Goal: Task Accomplishment & Management: Manage account settings

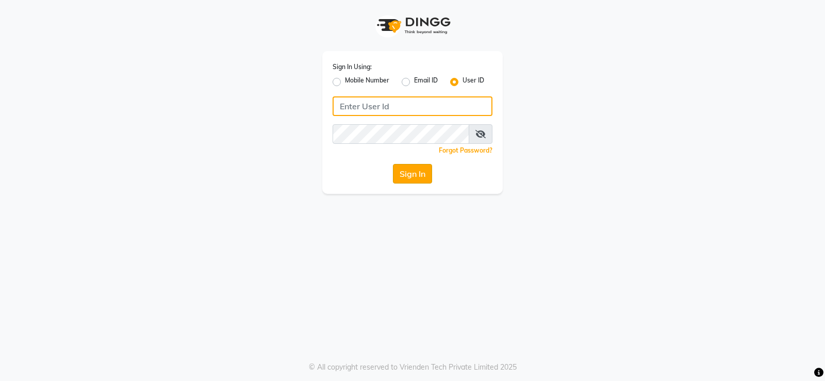
type input "prabhutasalon"
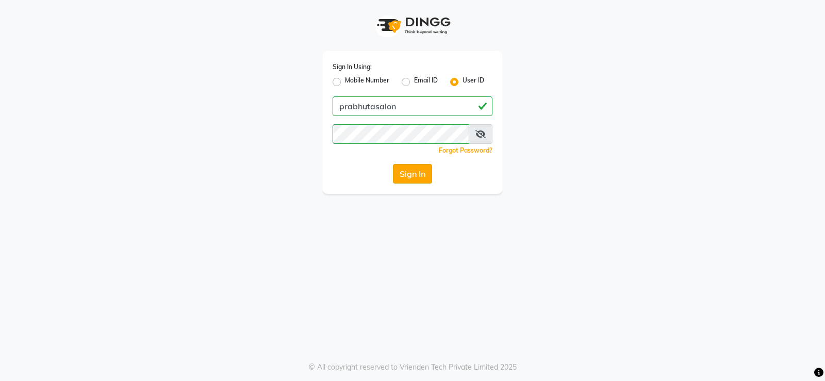
click at [409, 175] on button "Sign In" at bounding box center [412, 174] width 39 height 20
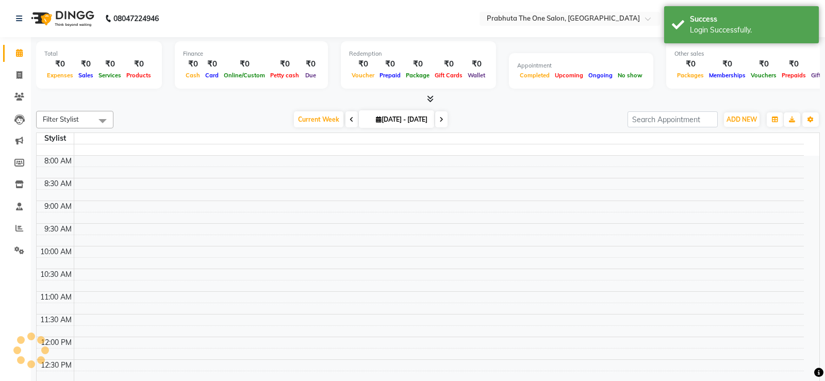
select select "en"
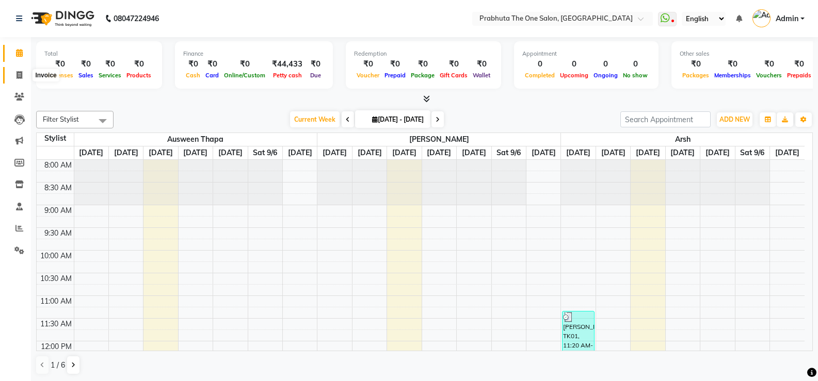
click at [25, 74] on span at bounding box center [19, 76] width 18 height 12
select select "5326"
select select "service"
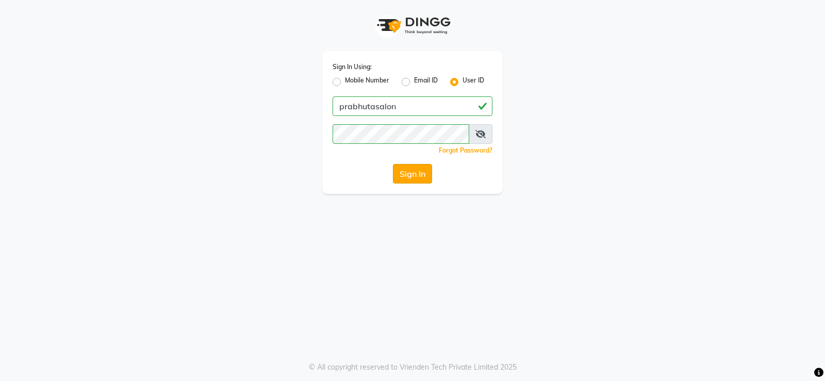
click at [418, 173] on button "Sign In" at bounding box center [412, 174] width 39 height 20
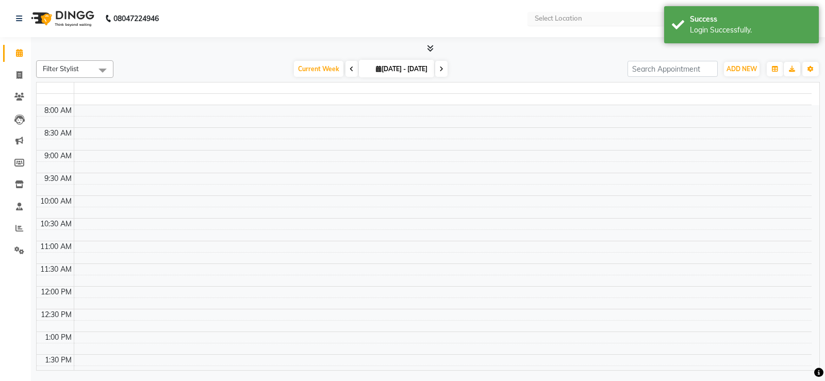
select select "en"
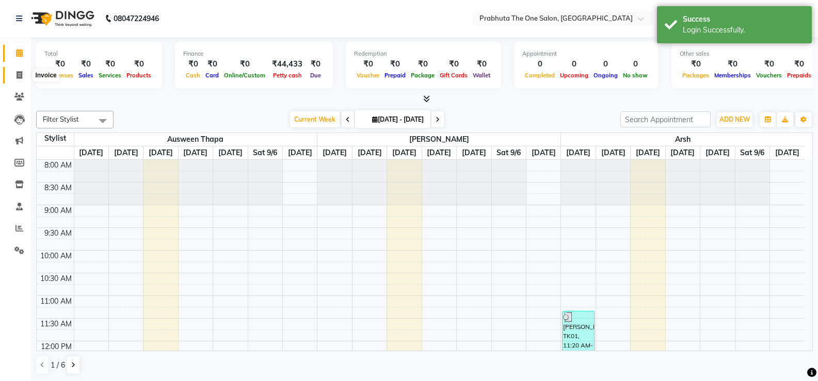
click at [15, 70] on span at bounding box center [19, 76] width 18 height 12
select select "5326"
select select "service"
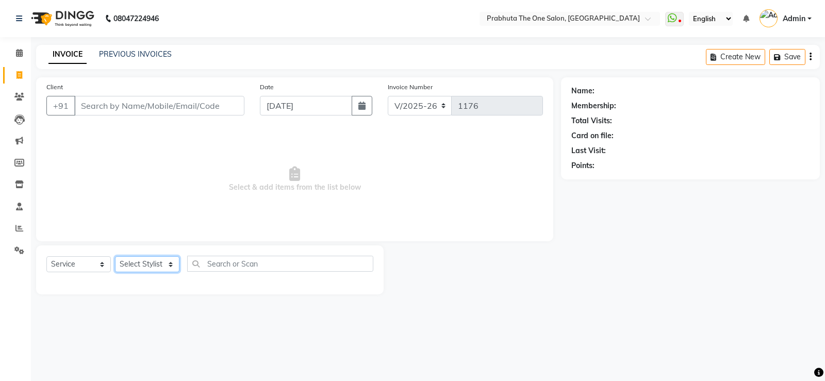
click at [143, 266] on select "Select Stylist [PERSON_NAME] [PERSON_NAME] ausween [PERSON_NAME] [PERSON_NAME] …" at bounding box center [147, 264] width 64 height 16
click at [119, 110] on input "Client" at bounding box center [159, 106] width 170 height 20
click at [150, 262] on select "Select Stylist [PERSON_NAME] [PERSON_NAME] ausween [PERSON_NAME] [PERSON_NAME] …" at bounding box center [147, 264] width 64 height 16
click at [728, 57] on button "Create New" at bounding box center [735, 57] width 59 height 16
select select "service"
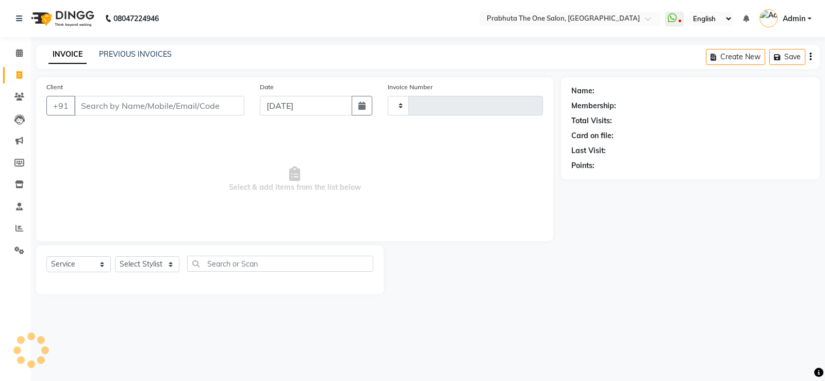
type input "1176"
select select "5326"
click at [719, 57] on icon "button" at bounding box center [716, 57] width 10 height 7
select select "5326"
select select "service"
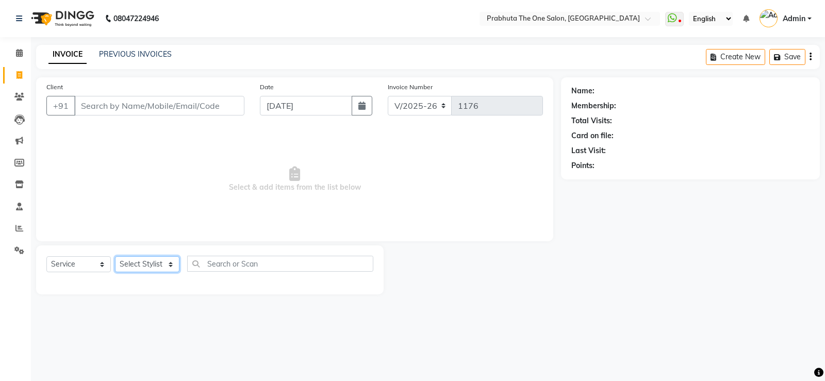
drag, startPoint x: 153, startPoint y: 265, endPoint x: 153, endPoint y: 253, distance: 11.9
click at [153, 253] on div "Select Service Product Membership Package Voucher Prepaid Gift Card Select Styl…" at bounding box center [210, 270] width 348 height 49
select select "67690"
click at [115, 256] on select "Select Stylist [PERSON_NAME] [PERSON_NAME] ausween [PERSON_NAME] [PERSON_NAME] …" at bounding box center [147, 264] width 64 height 16
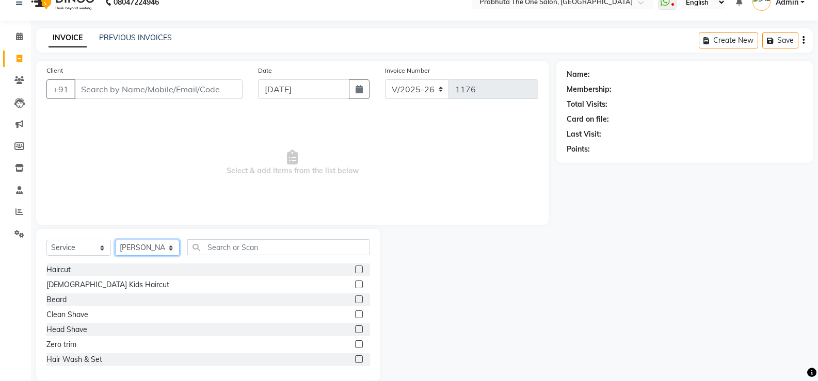
scroll to position [32, 0]
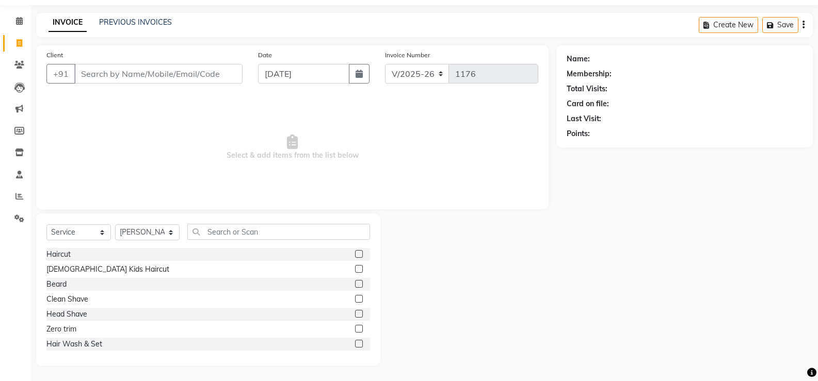
click at [346, 251] on div "Haircut" at bounding box center [207, 254] width 323 height 13
click at [355, 253] on label at bounding box center [359, 254] width 8 height 8
click at [355, 253] on input "checkbox" at bounding box center [358, 254] width 7 height 7
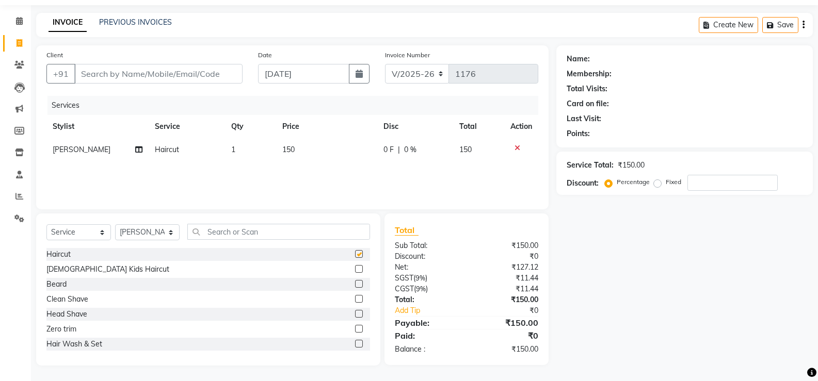
checkbox input "false"
click at [87, 78] on input "Client" at bounding box center [158, 74] width 168 height 20
type input "8"
type input "0"
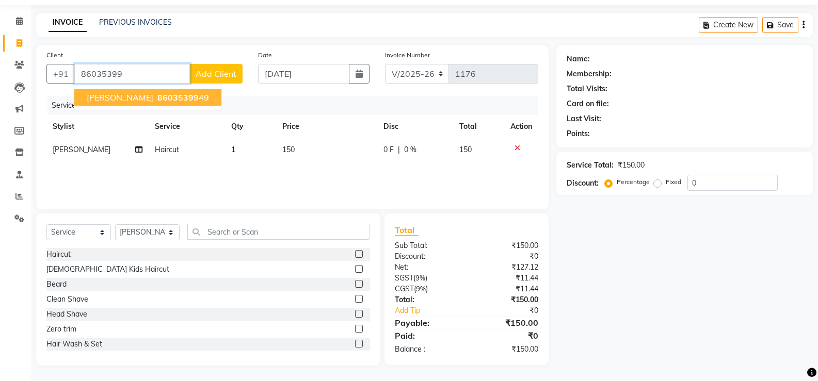
click at [100, 98] on span "[PERSON_NAME]" at bounding box center [120, 97] width 67 height 10
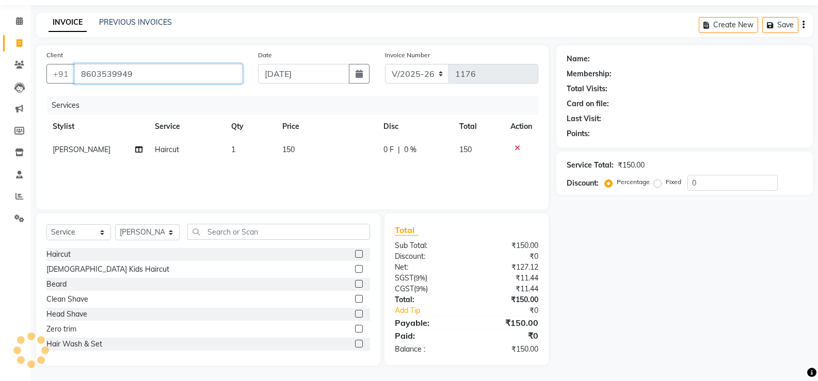
type input "8603539949"
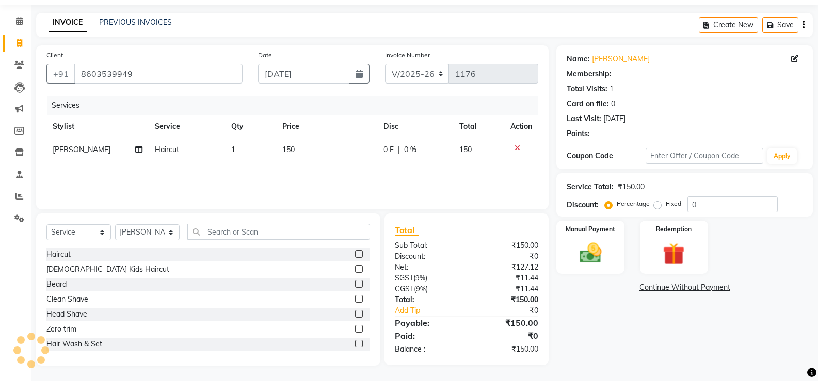
select select "1: Object"
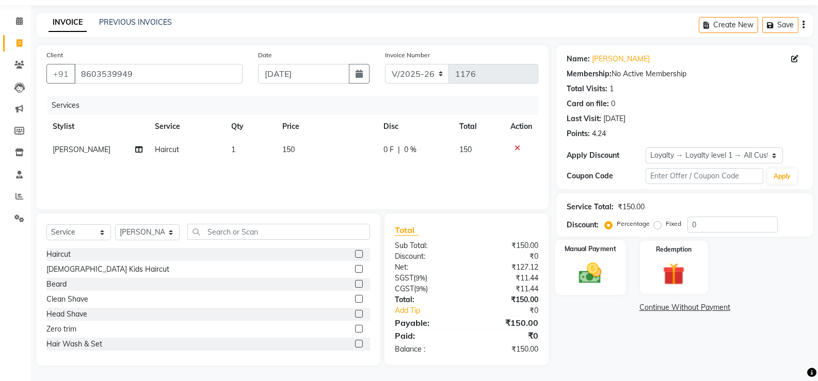
click at [606, 261] on img at bounding box center [590, 273] width 37 height 26
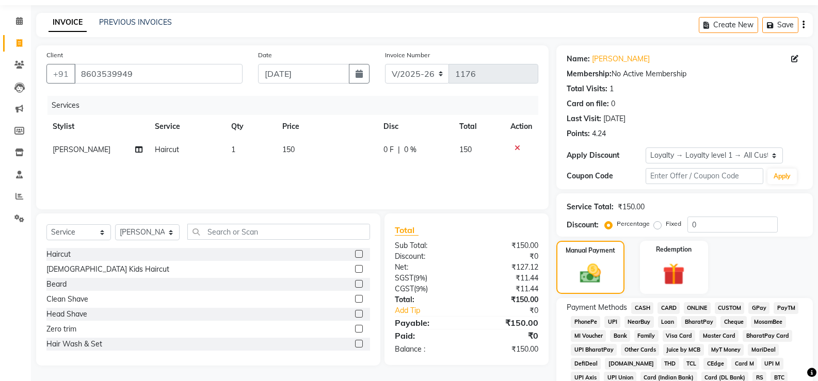
click at [724, 309] on span "CUSTOM" at bounding box center [730, 308] width 30 height 12
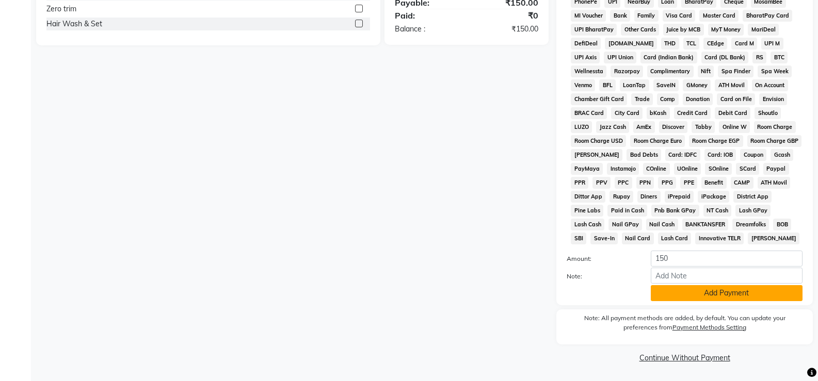
click at [691, 290] on button "Add Payment" at bounding box center [727, 293] width 152 height 16
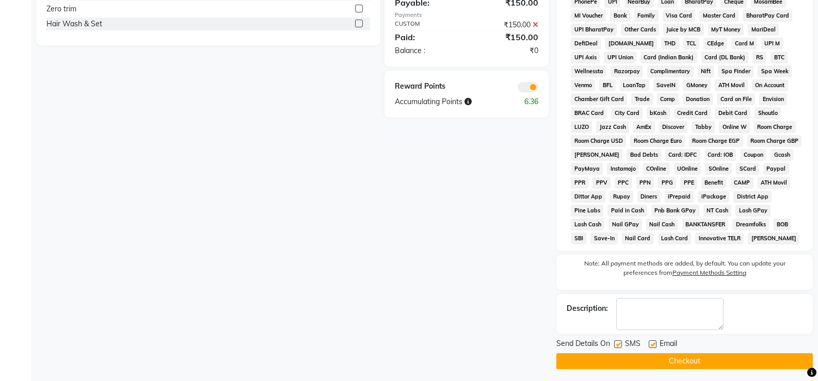
scroll to position [0, 0]
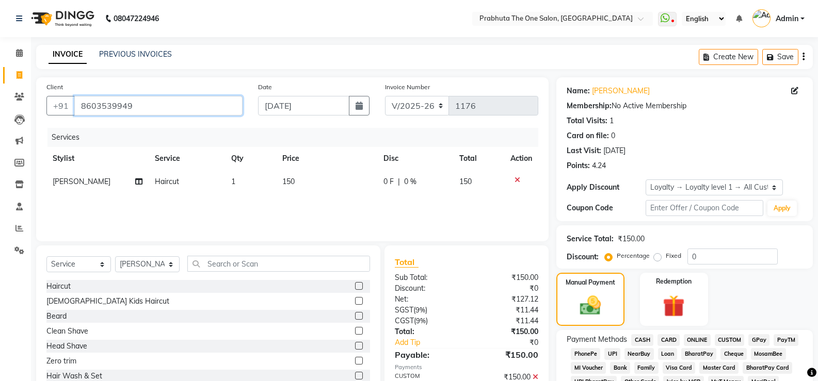
click at [168, 106] on input "8603539949" at bounding box center [158, 106] width 168 height 20
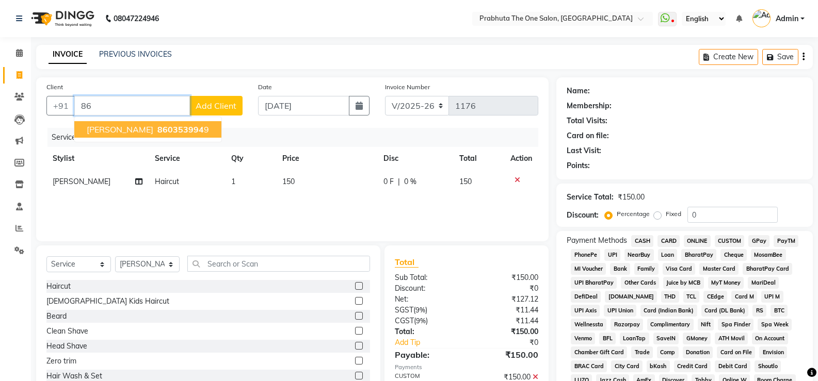
type input "8"
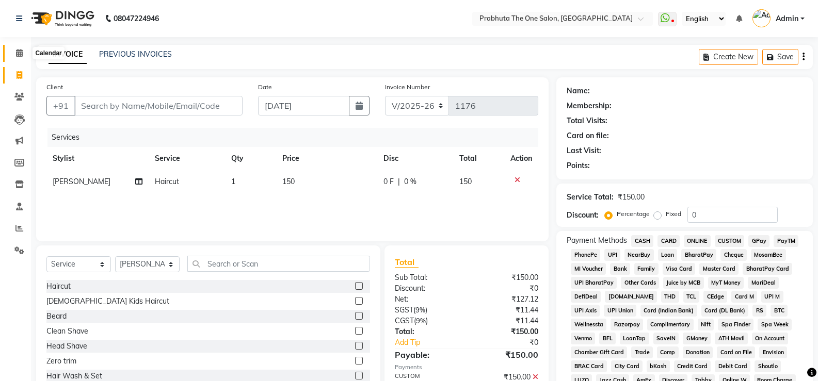
click at [21, 54] on icon at bounding box center [19, 53] width 7 height 8
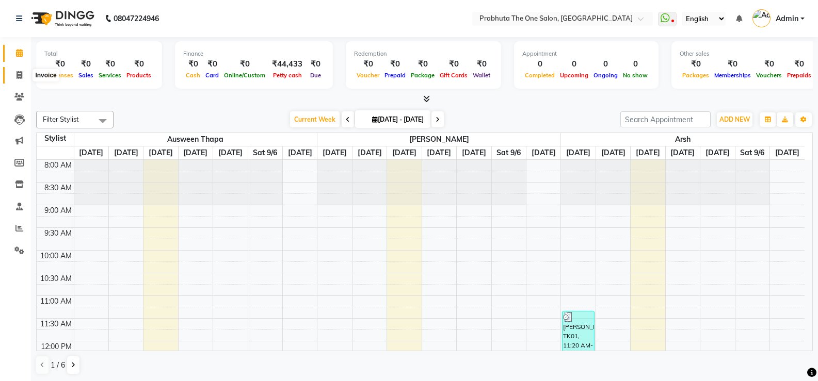
click at [22, 76] on icon at bounding box center [20, 75] width 6 height 8
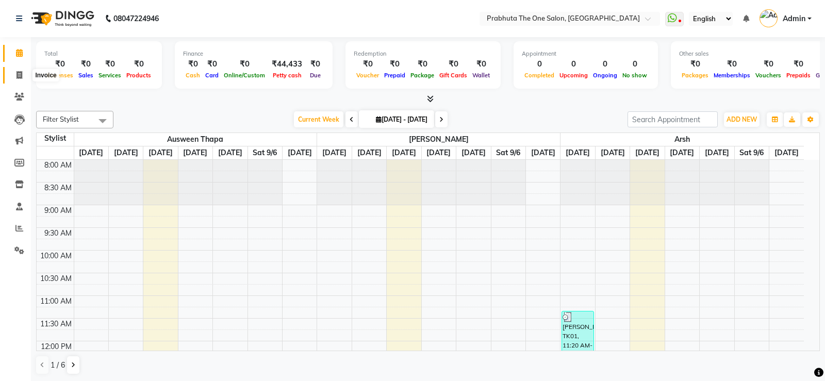
select select "5326"
select select "service"
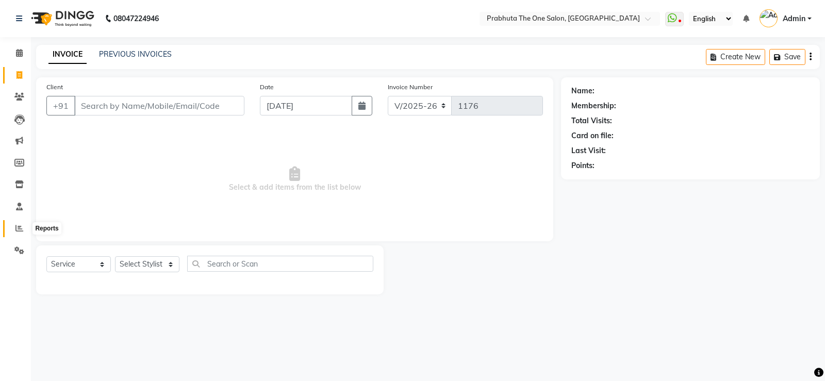
click at [20, 233] on span at bounding box center [19, 229] width 18 height 12
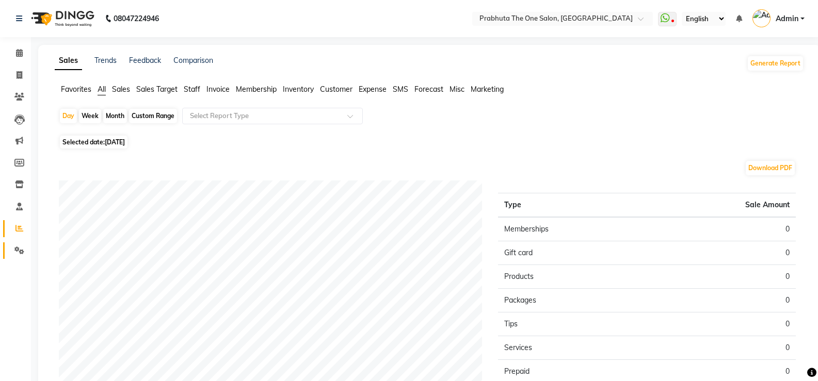
click at [18, 256] on link "Settings" at bounding box center [15, 250] width 25 height 17
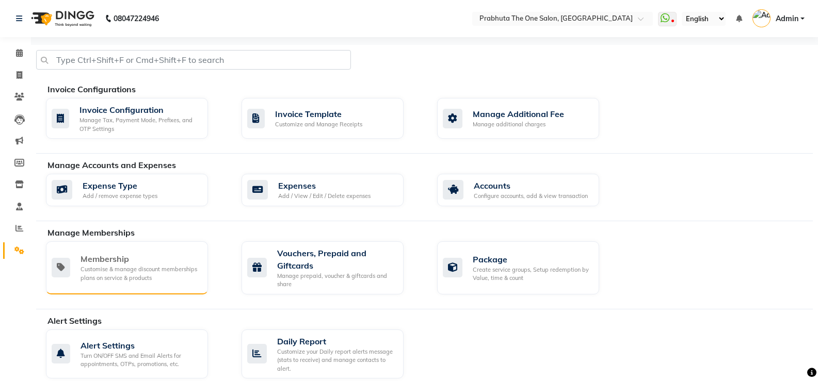
scroll to position [334, 0]
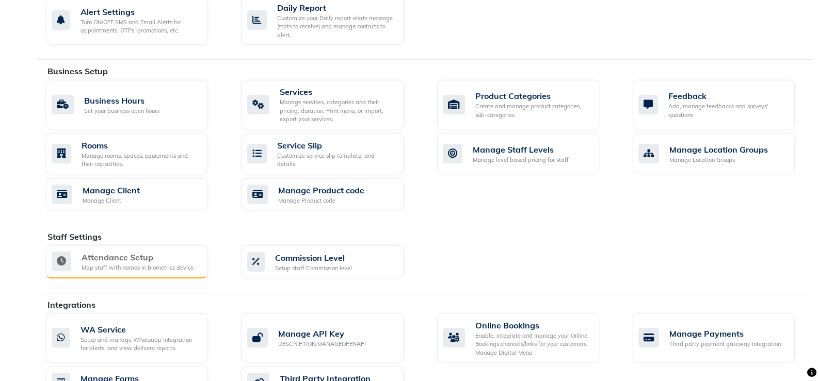
click at [104, 257] on div "Attendance Setup" at bounding box center [138, 257] width 112 height 12
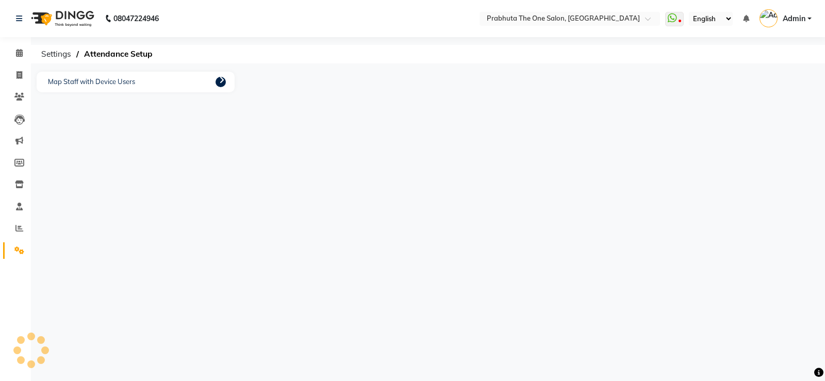
click at [145, 75] on div "Map Staff with Device Users" at bounding box center [136, 82] width 198 height 21
click at [133, 78] on p "Map Staff with Device Users" at bounding box center [91, 81] width 92 height 15
click at [19, 211] on span at bounding box center [19, 207] width 18 height 12
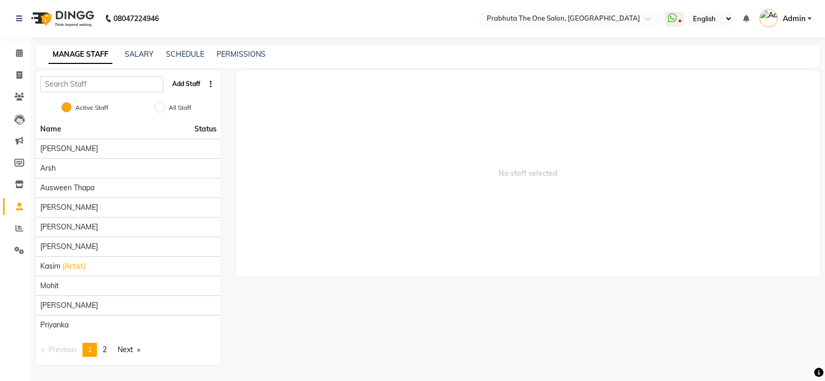
click at [185, 89] on button "Add Staff" at bounding box center [186, 84] width 36 height 18
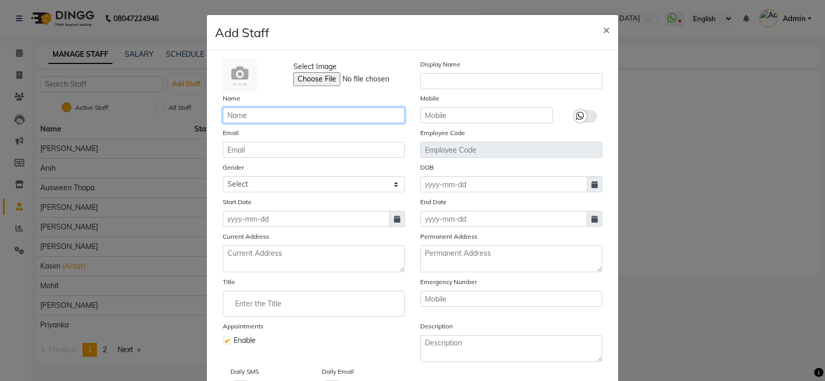
click at [233, 119] on input "text" at bounding box center [314, 115] width 182 height 16
type input "rahul"
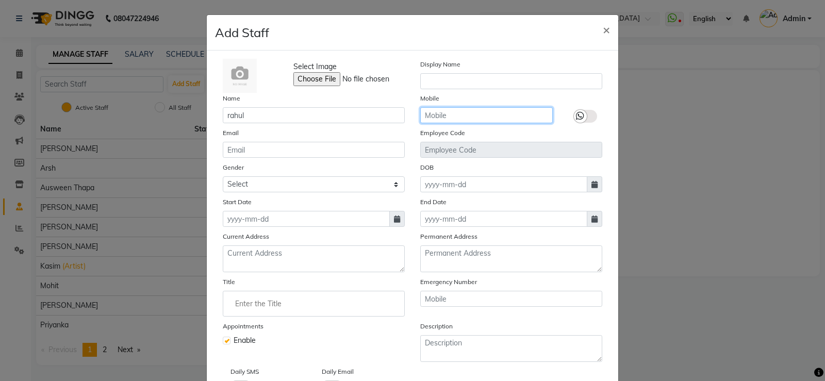
click at [462, 121] on input "text" at bounding box center [486, 115] width 133 height 16
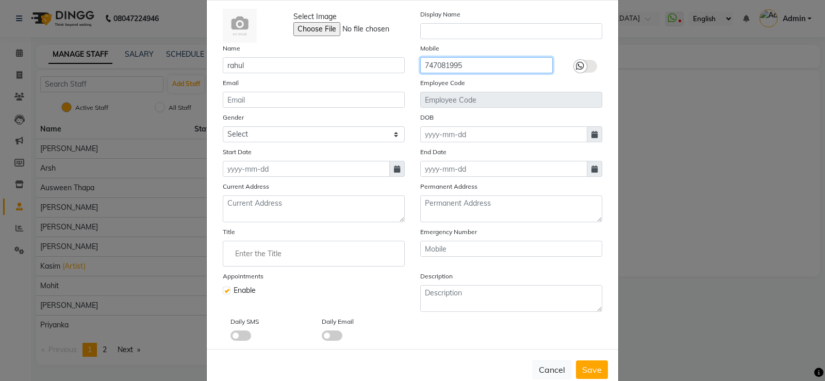
scroll to position [74, 0]
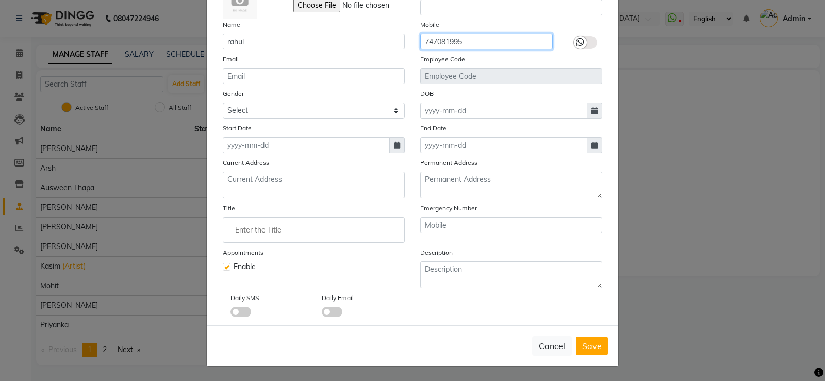
type input "747081995"
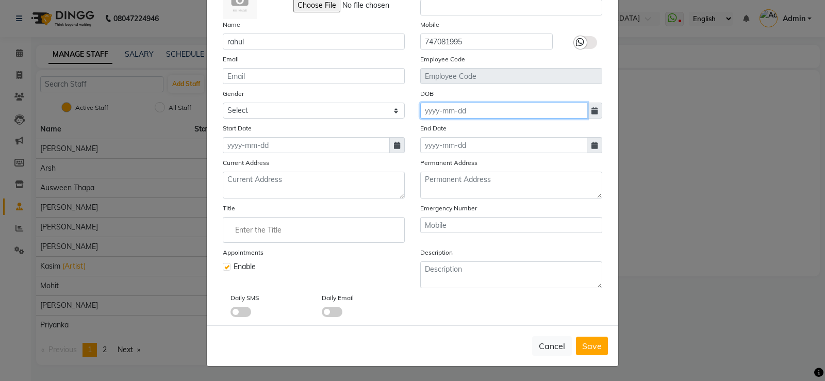
click at [446, 111] on input at bounding box center [503, 111] width 167 height 16
select select "9"
select select "2025"
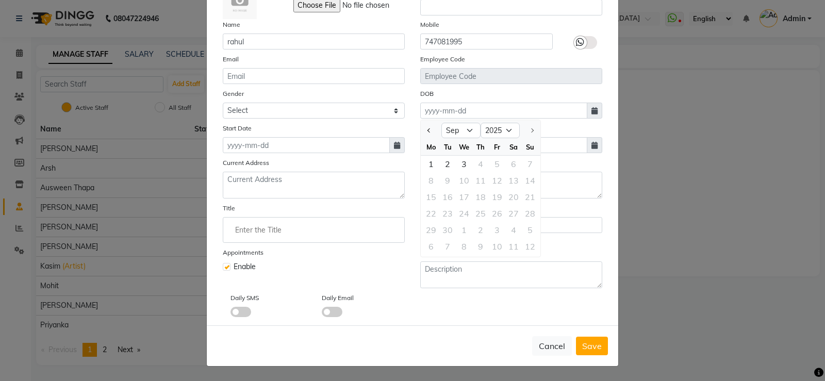
click at [301, 101] on div "Gender Select [DEMOGRAPHIC_DATA] [DEMOGRAPHIC_DATA] Other Prefer Not To Say" at bounding box center [314, 103] width 198 height 30
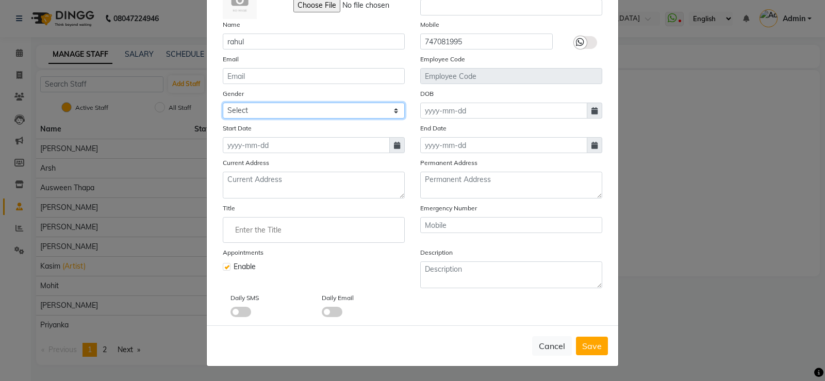
click at [293, 112] on select "Select [DEMOGRAPHIC_DATA] [DEMOGRAPHIC_DATA] Other Prefer Not To Say" at bounding box center [314, 111] width 182 height 16
select select "[DEMOGRAPHIC_DATA]"
click at [223, 103] on select "Select [DEMOGRAPHIC_DATA] [DEMOGRAPHIC_DATA] Other Prefer Not To Say" at bounding box center [314, 111] width 182 height 16
click at [594, 348] on span "Save" at bounding box center [592, 346] width 20 height 10
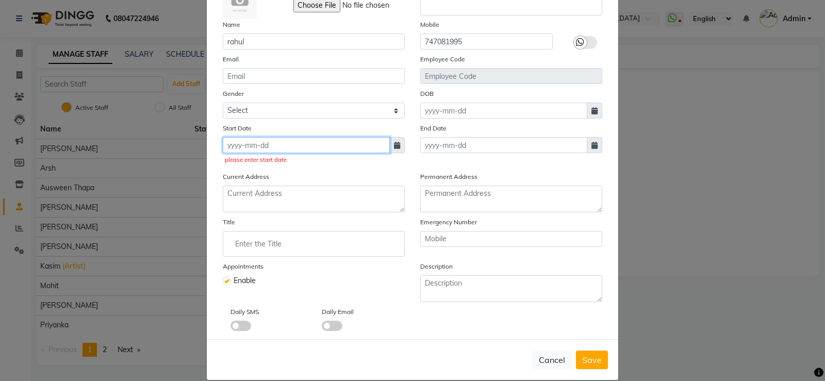
click at [250, 147] on input at bounding box center [306, 145] width 167 height 16
select select "9"
select select "2025"
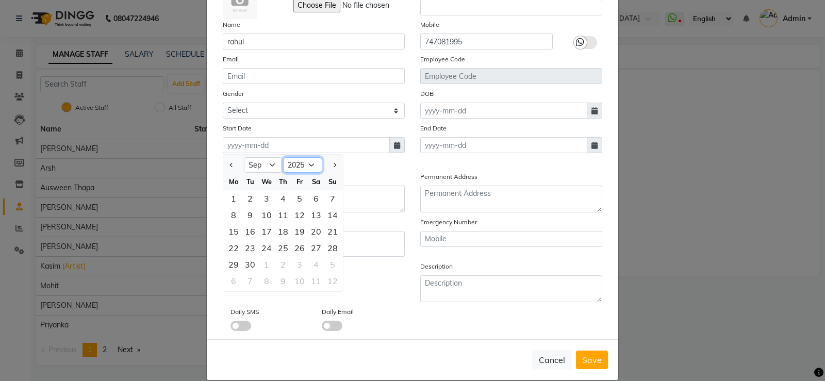
click at [305, 165] on select "2015 2016 2017 2018 2019 2020 2021 2022 2023 2024 2025 2026 2027 2028 2029 2030…" at bounding box center [302, 164] width 39 height 15
click at [237, 143] on input at bounding box center [306, 145] width 167 height 16
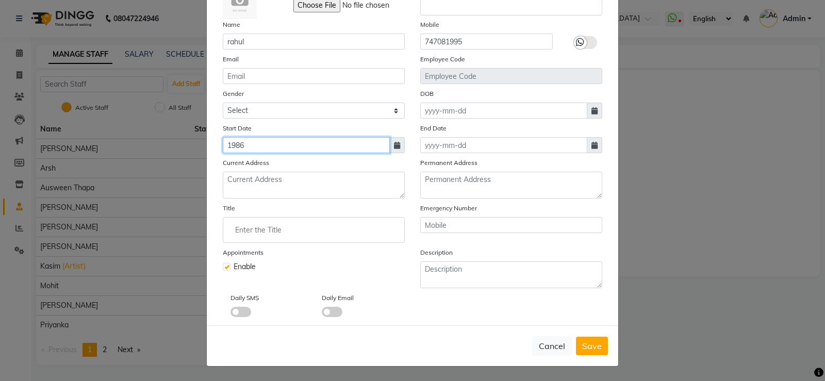
click at [259, 140] on input "1986" at bounding box center [306, 145] width 167 height 16
type input "1986"
select select "9"
select select "2025"
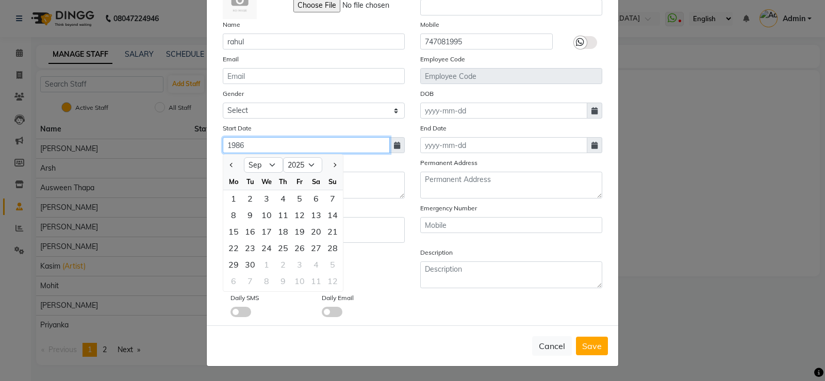
click at [257, 148] on input "1986" at bounding box center [306, 145] width 167 height 16
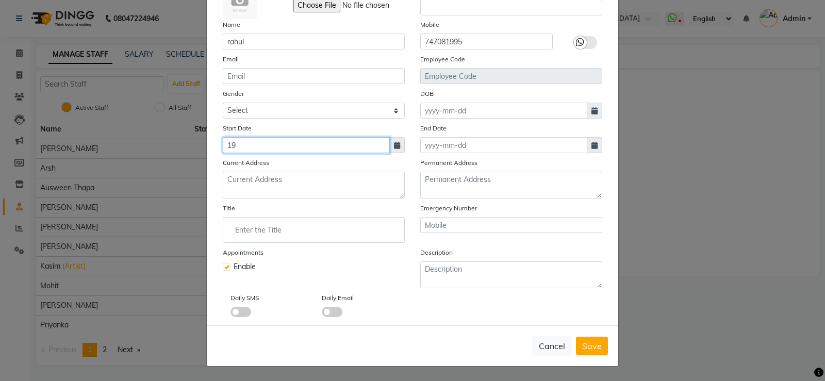
type input "1"
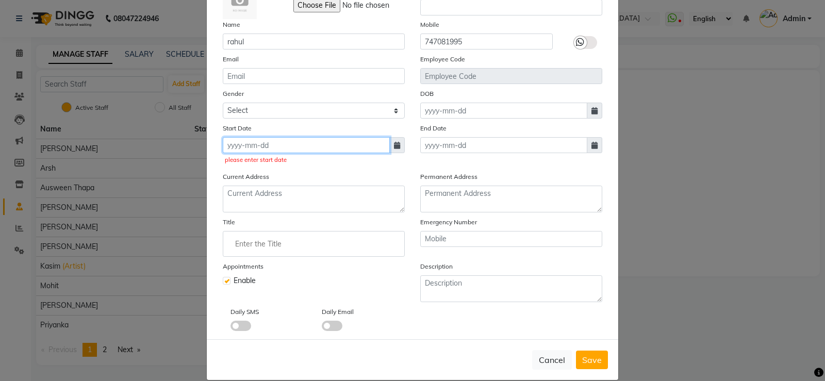
click at [236, 149] on input at bounding box center [306, 145] width 167 height 16
select select "9"
select select "2025"
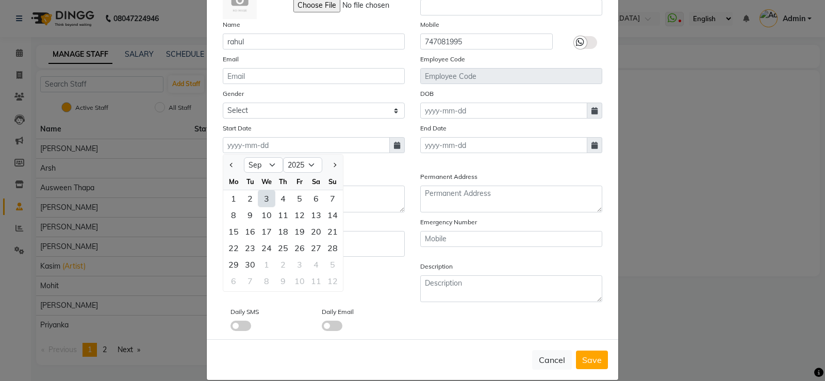
click at [263, 199] on div "3" at bounding box center [266, 198] width 17 height 17
type input "[DATE]"
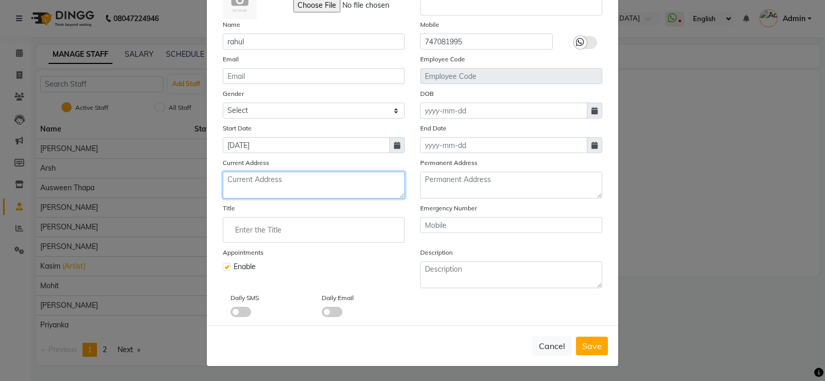
click at [241, 181] on textarea at bounding box center [314, 185] width 182 height 27
type textarea "b"
type textarea "up"
click at [586, 348] on span "Save" at bounding box center [592, 346] width 20 height 10
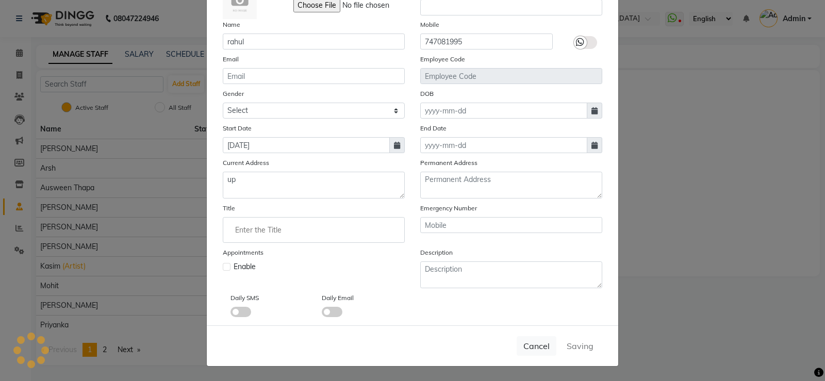
select select
checkbox input "false"
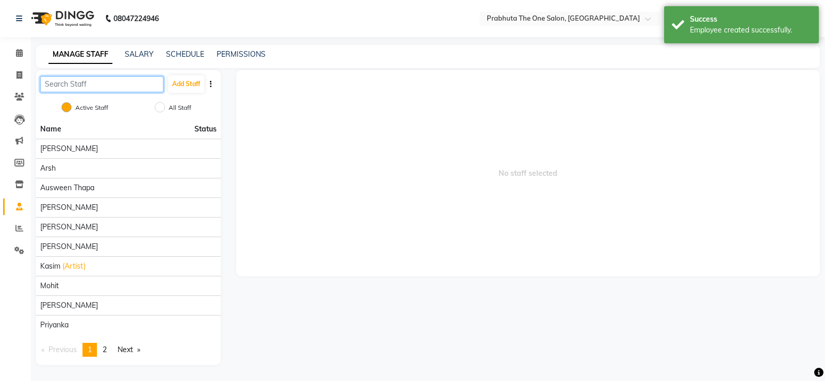
click at [95, 86] on input "text" at bounding box center [101, 84] width 123 height 16
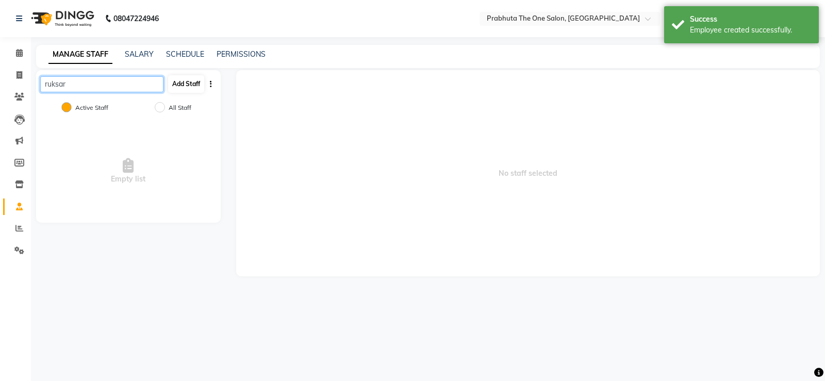
type input "ruksar"
click at [177, 83] on button "Add Staff" at bounding box center [186, 84] width 36 height 18
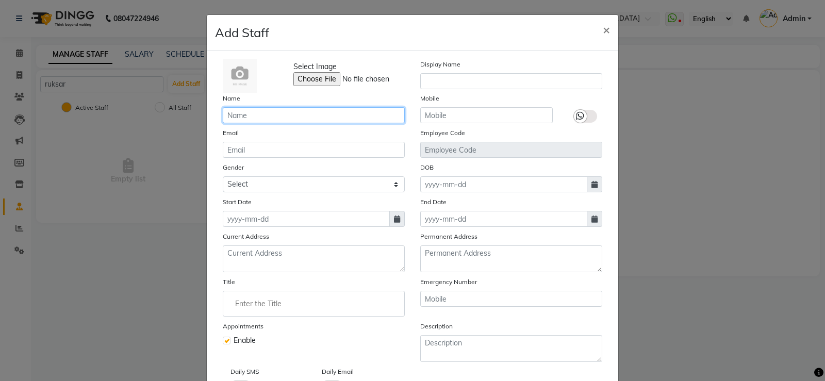
click at [251, 120] on input "text" at bounding box center [314, 115] width 182 height 16
type input "ruksar"
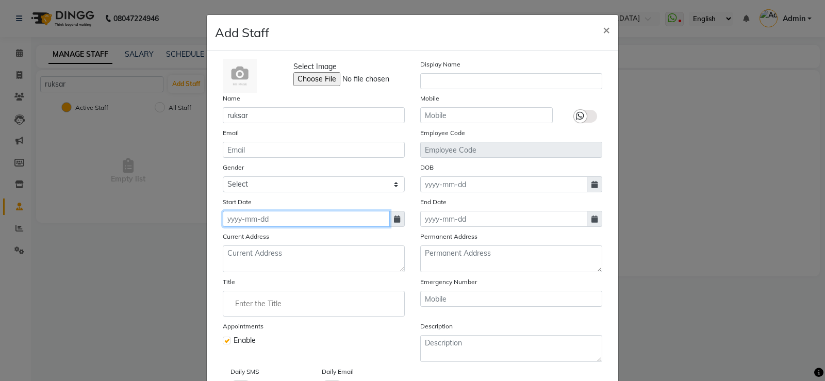
click at [232, 220] on input at bounding box center [306, 219] width 167 height 16
select select "9"
select select "2025"
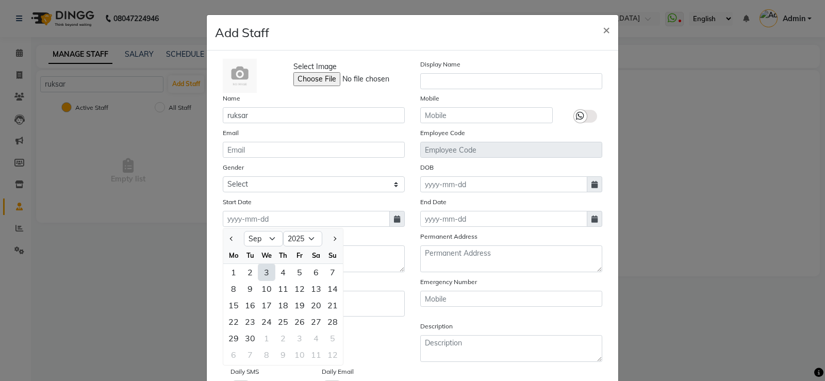
click at [264, 268] on div "3" at bounding box center [266, 272] width 17 height 17
type input "[DATE]"
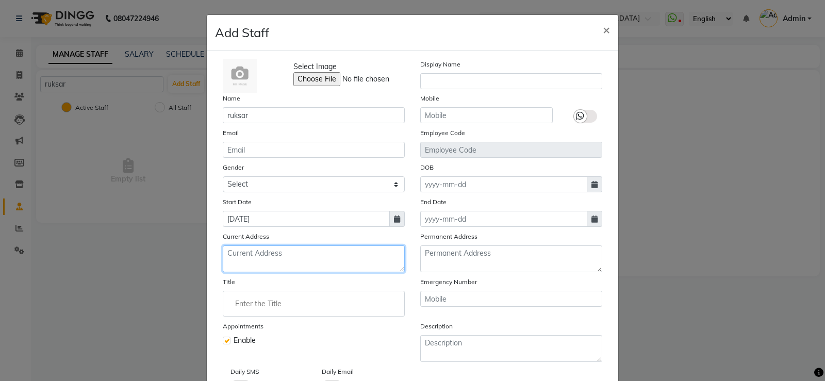
click at [261, 252] on textarea at bounding box center [314, 259] width 182 height 27
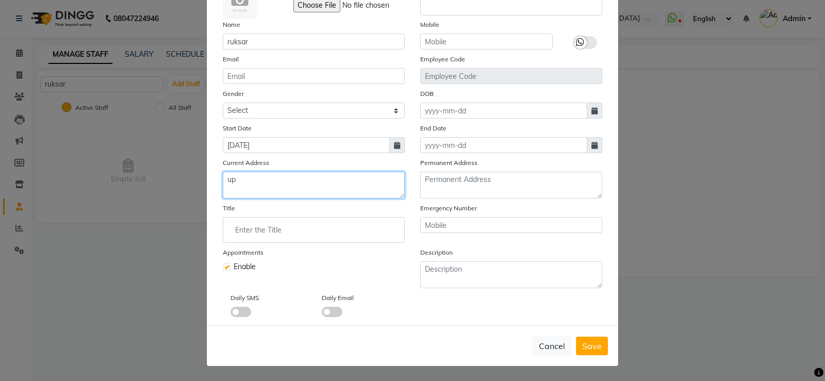
type textarea "up"
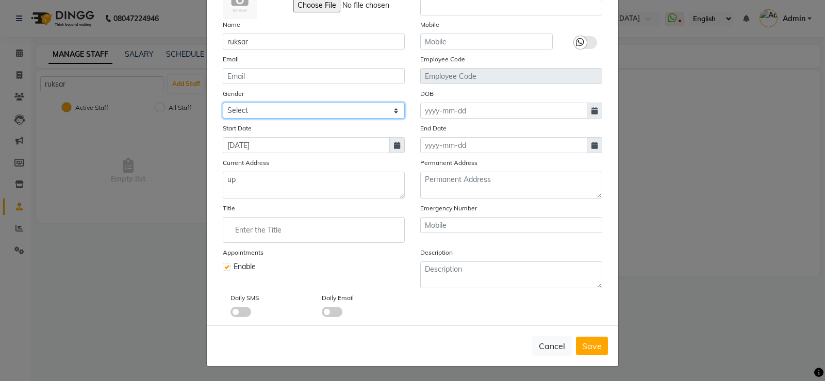
click at [246, 106] on select "Select [DEMOGRAPHIC_DATA] [DEMOGRAPHIC_DATA] Other Prefer Not To Say" at bounding box center [314, 111] width 182 height 16
select select "[DEMOGRAPHIC_DATA]"
click at [223, 103] on select "Select [DEMOGRAPHIC_DATA] [DEMOGRAPHIC_DATA] Other Prefer Not To Say" at bounding box center [314, 111] width 182 height 16
click at [582, 348] on span "Save" at bounding box center [592, 346] width 20 height 10
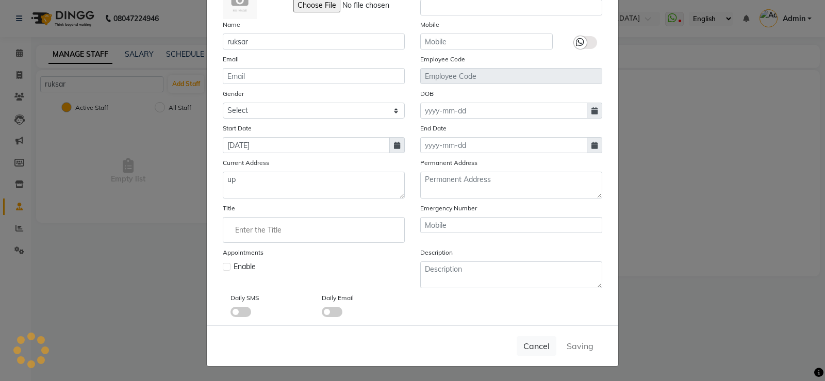
select select
checkbox input "false"
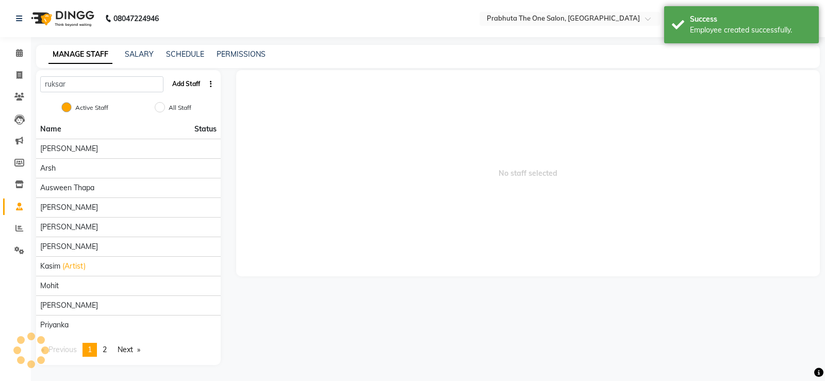
click at [174, 85] on button "Add Staff" at bounding box center [186, 84] width 36 height 18
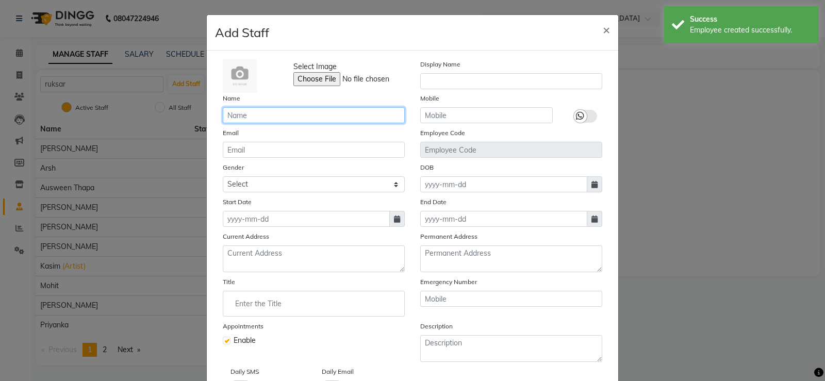
click at [255, 117] on input "text" at bounding box center [314, 115] width 182 height 16
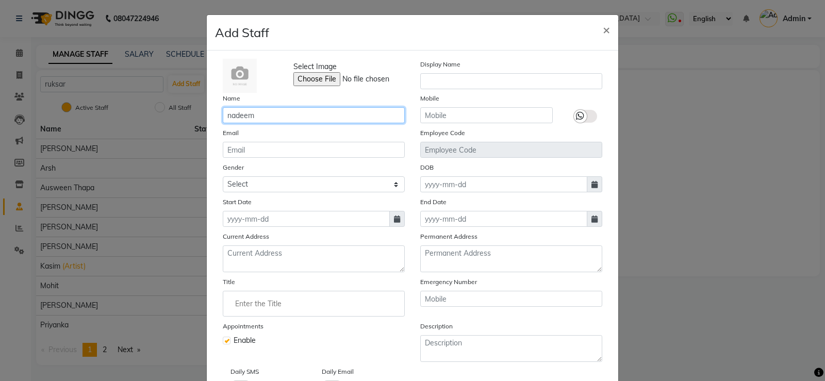
type input "nadeem"
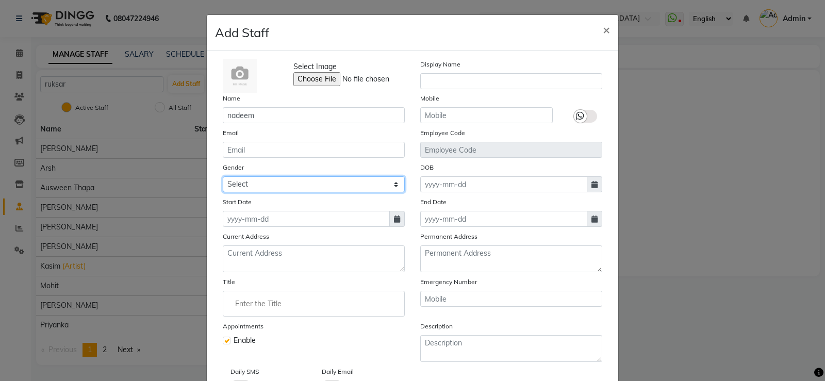
click at [251, 185] on select "Select [DEMOGRAPHIC_DATA] [DEMOGRAPHIC_DATA] Other Prefer Not To Say" at bounding box center [314, 184] width 182 height 16
select select "[DEMOGRAPHIC_DATA]"
click at [223, 176] on select "Select [DEMOGRAPHIC_DATA] [DEMOGRAPHIC_DATA] Other Prefer Not To Say" at bounding box center [314, 184] width 182 height 16
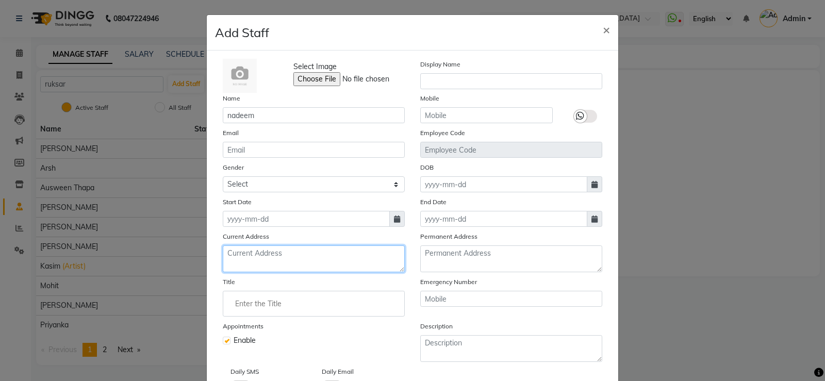
click at [248, 252] on textarea at bounding box center [314, 259] width 182 height 27
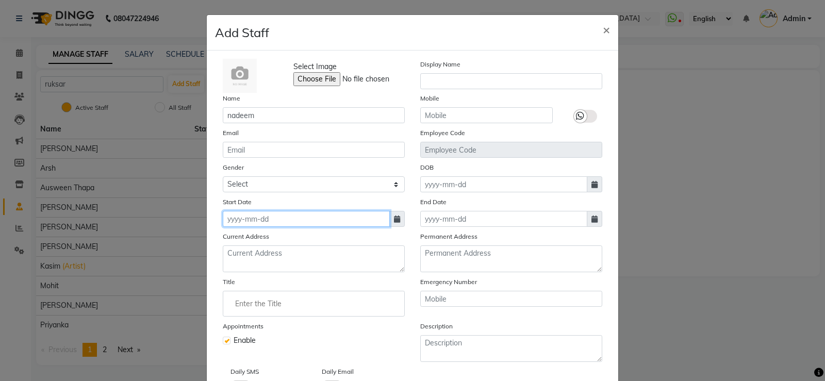
click at [238, 219] on input at bounding box center [306, 219] width 167 height 16
select select "9"
select select "2025"
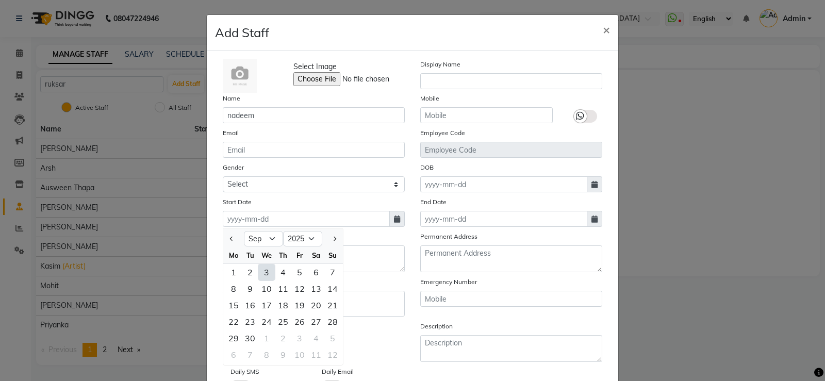
click at [259, 267] on div "3" at bounding box center [266, 272] width 17 height 17
type input "[DATE]"
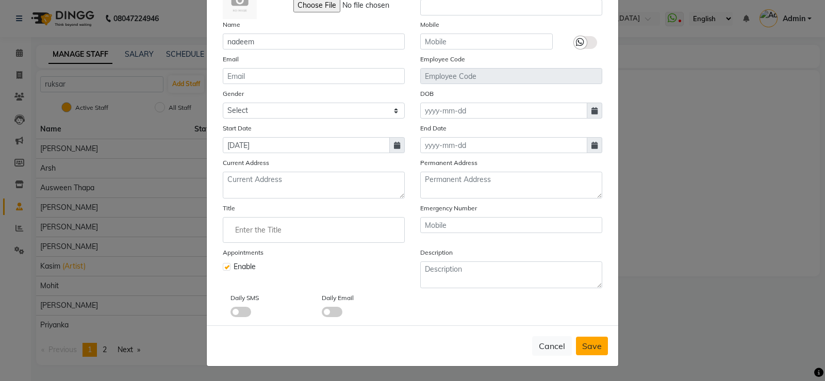
click at [589, 351] on span "Save" at bounding box center [592, 346] width 20 height 10
select select
checkbox input "false"
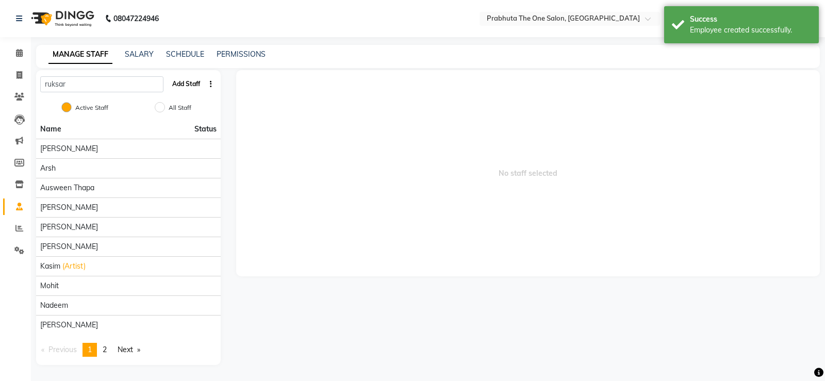
click at [190, 87] on button "Add Staff" at bounding box center [186, 84] width 36 height 18
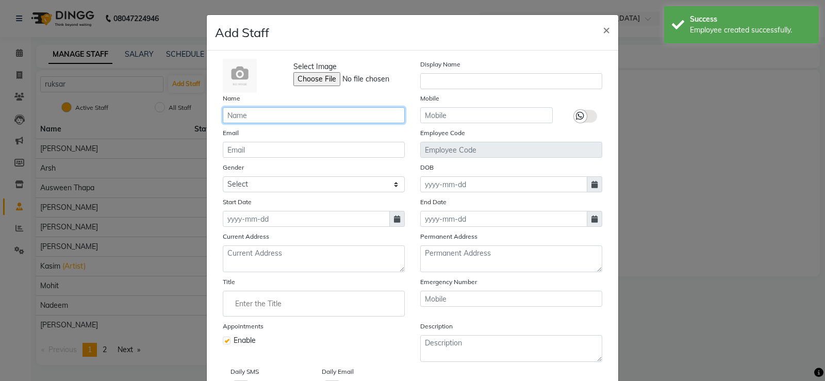
click at [252, 122] on input "text" at bounding box center [314, 115] width 182 height 16
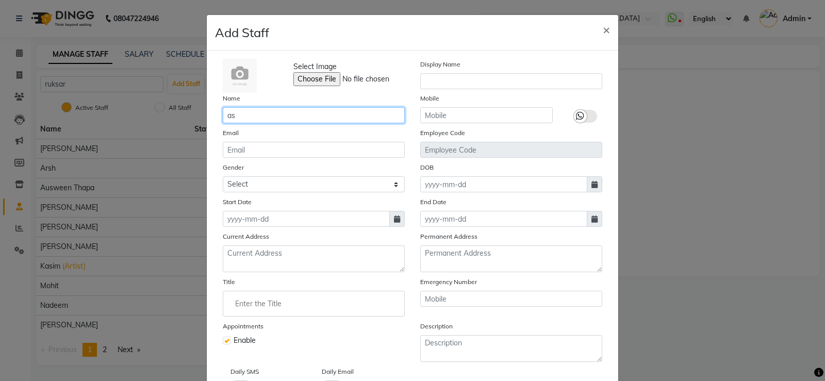
type input "a"
type input "ASIF"
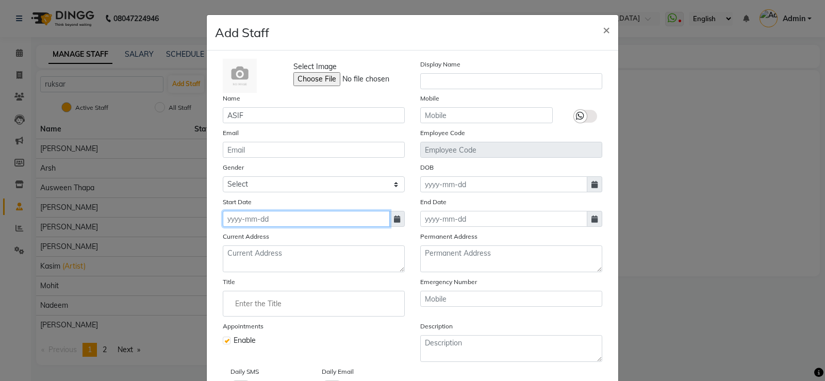
click at [238, 220] on input at bounding box center [306, 219] width 167 height 16
select select "9"
select select "2025"
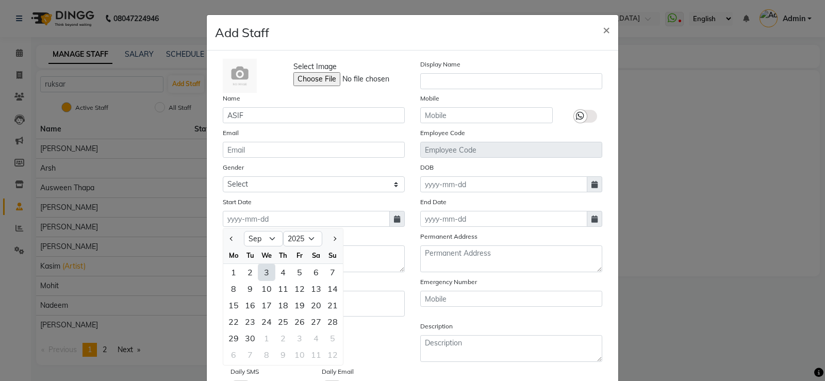
click at [265, 278] on div "3" at bounding box center [266, 272] width 17 height 17
type input "[DATE]"
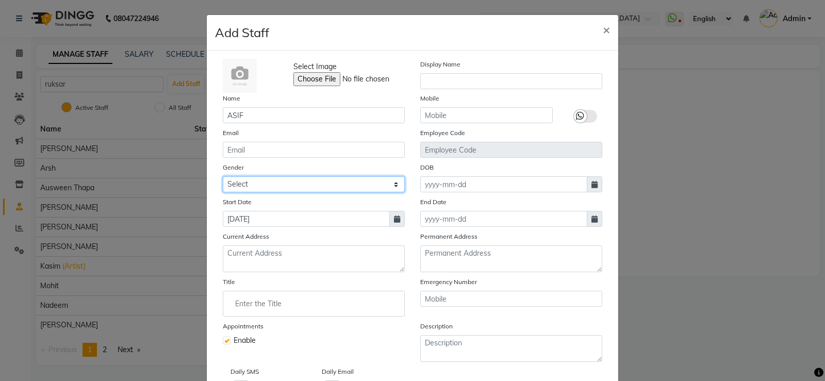
click at [250, 182] on select "Select [DEMOGRAPHIC_DATA] [DEMOGRAPHIC_DATA] Other Prefer Not To Say" at bounding box center [314, 184] width 182 height 16
select select "[DEMOGRAPHIC_DATA]"
click at [223, 176] on select "Select [DEMOGRAPHIC_DATA] [DEMOGRAPHIC_DATA] Other Prefer Not To Say" at bounding box center [314, 184] width 182 height 16
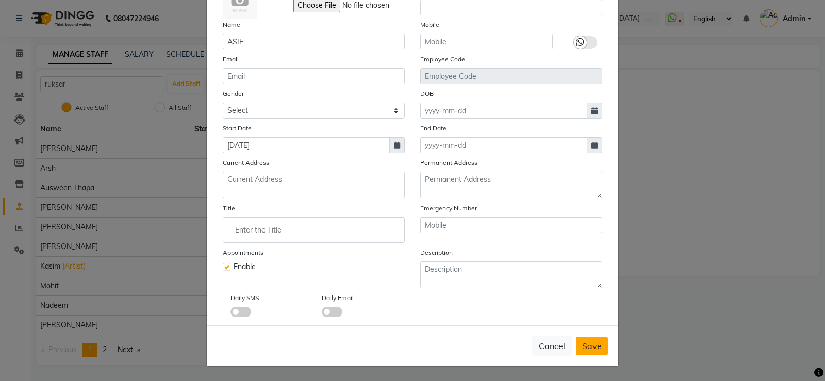
click at [589, 349] on span "Save" at bounding box center [592, 346] width 20 height 10
select select
checkbox input "false"
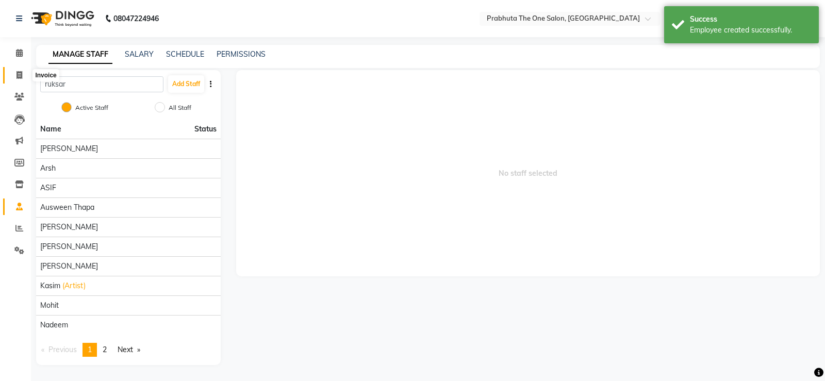
click at [19, 79] on span at bounding box center [19, 76] width 18 height 12
select select "5326"
select select "service"
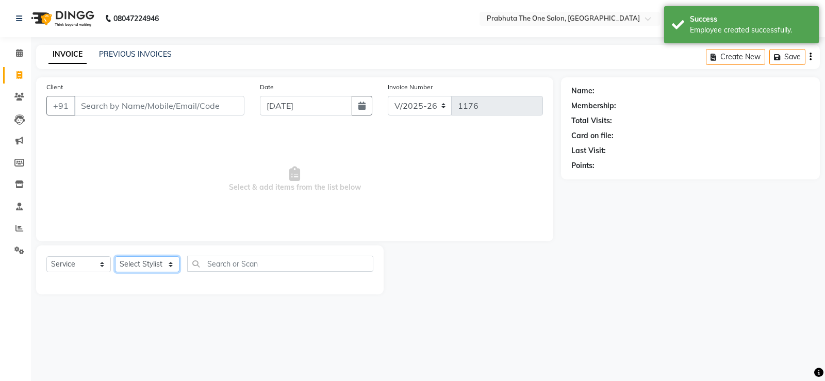
click at [133, 268] on select "Select Stylist [PERSON_NAME] [PERSON_NAME] ausween [PERSON_NAME] [PERSON_NAME] …" at bounding box center [147, 264] width 64 height 16
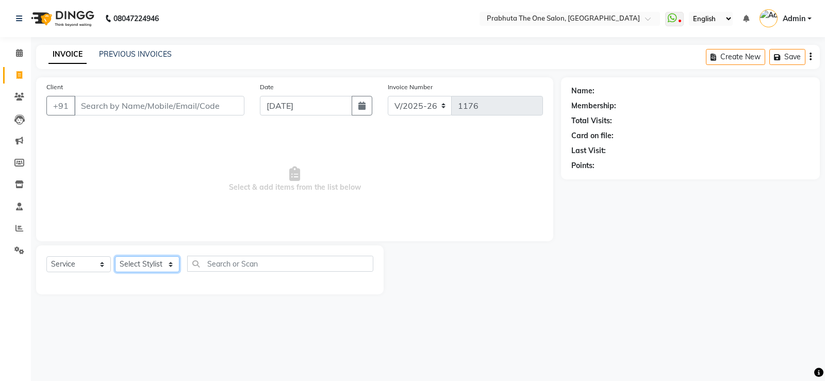
select select "90757"
click at [115, 256] on select "Select Stylist [PERSON_NAME] [PERSON_NAME] ausween [PERSON_NAME] [PERSON_NAME] …" at bounding box center [147, 264] width 64 height 16
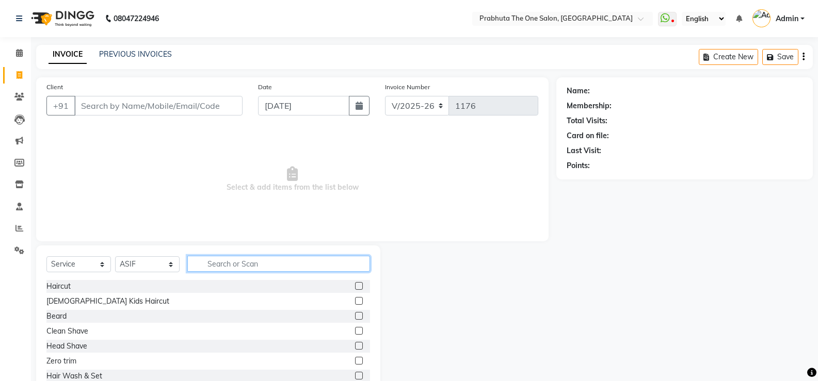
click at [217, 269] on input "text" at bounding box center [278, 264] width 183 height 16
type input "H"
type input "ADVANCE"
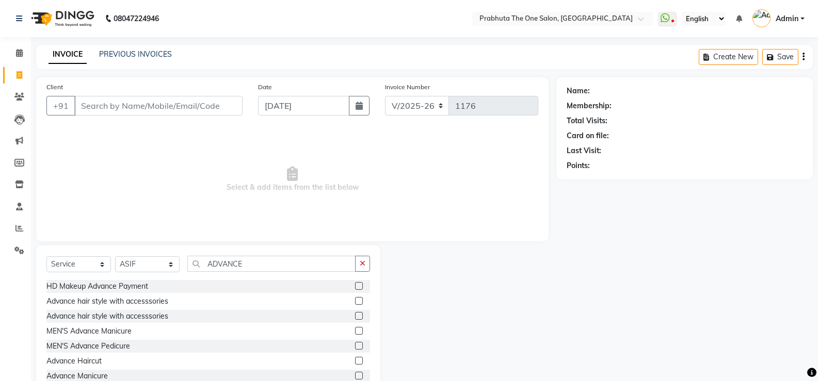
click at [355, 360] on label at bounding box center [359, 361] width 8 height 8
click at [355, 360] on input "checkbox" at bounding box center [358, 361] width 7 height 7
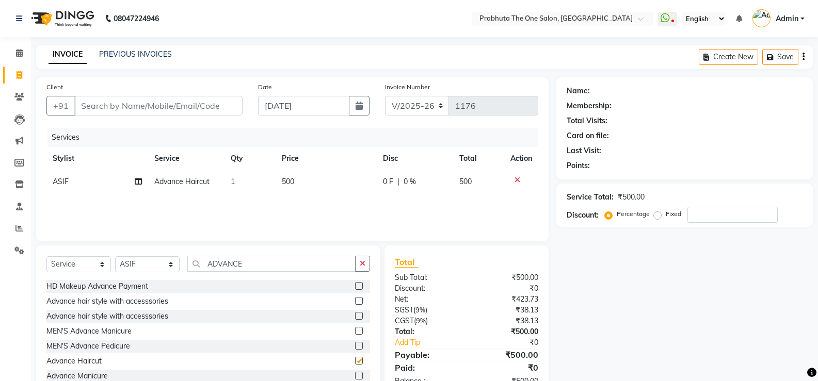
checkbox input "false"
click at [248, 267] on input "ADVANCE" at bounding box center [271, 264] width 168 height 16
type input "A"
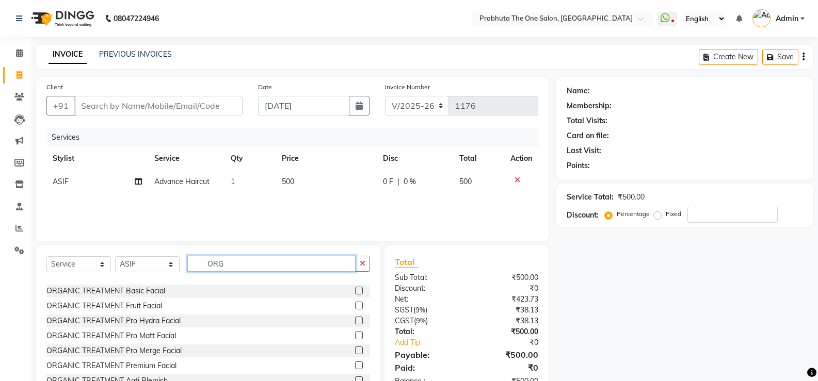
scroll to position [90, 0]
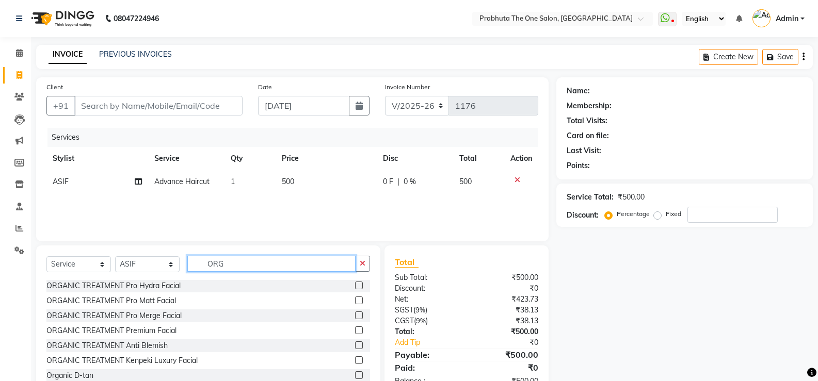
type input "ORG"
click at [355, 373] on label at bounding box center [359, 375] width 8 height 8
click at [355, 373] on input "checkbox" at bounding box center [358, 375] width 7 height 7
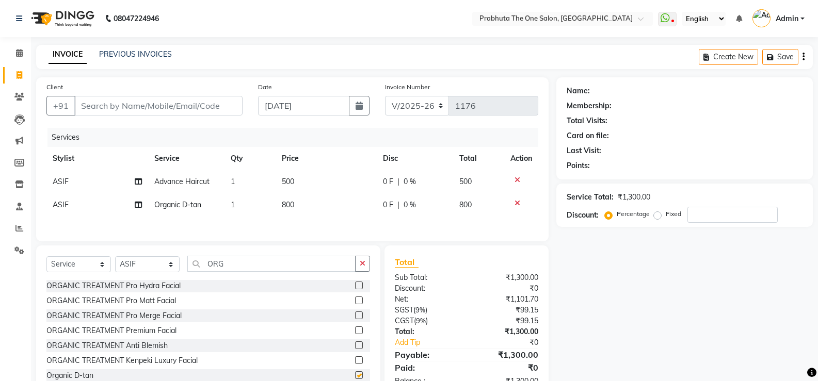
checkbox input "false"
click at [79, 205] on td "ASIF" at bounding box center [97, 204] width 102 height 23
select select "90757"
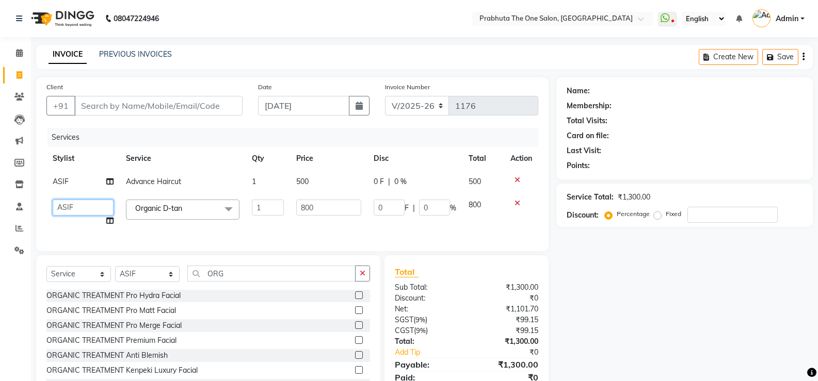
click at [79, 205] on select "[PERSON_NAME] [PERSON_NAME] ausween [PERSON_NAME] [PERSON_NAME] [PERSON_NAME] m…" at bounding box center [83, 208] width 61 height 16
select select "90754"
click at [334, 207] on input "800" at bounding box center [328, 208] width 64 height 16
type input "8"
type input "1000"
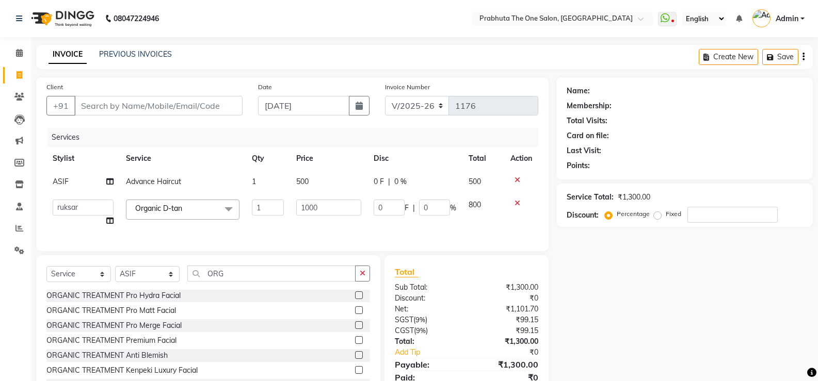
click at [326, 221] on div "Services Stylist Service Qty Price Disc Total Action ASIF Advance Haircut 1 500…" at bounding box center [292, 184] width 492 height 113
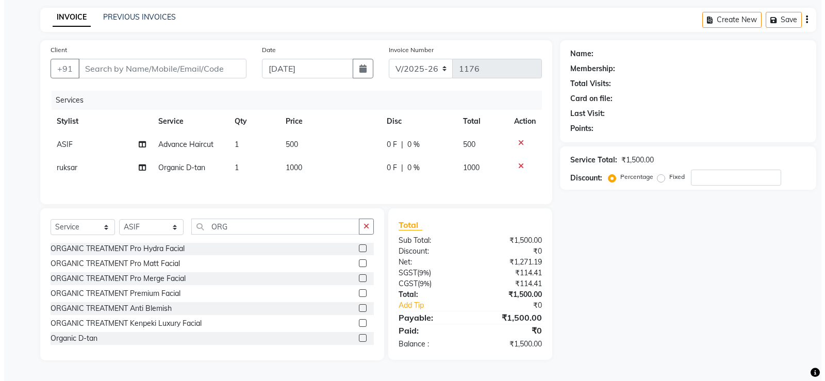
scroll to position [0, 0]
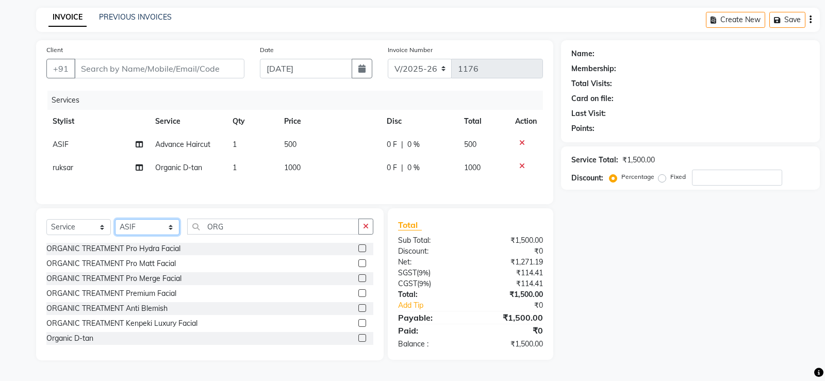
click at [135, 226] on select "Select Stylist [PERSON_NAME] [PERSON_NAME] ausween [PERSON_NAME] [PERSON_NAME] …" at bounding box center [147, 227] width 64 height 16
select select "67690"
click at [115, 221] on select "Select Stylist [PERSON_NAME] [PERSON_NAME] ausween [PERSON_NAME] [PERSON_NAME] …" at bounding box center [147, 227] width 64 height 16
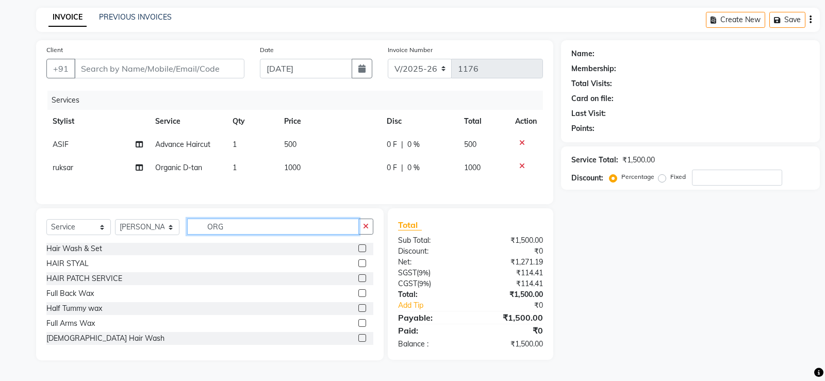
click at [251, 228] on input "ORG" at bounding box center [273, 227] width 172 height 16
type input "O"
type input "E"
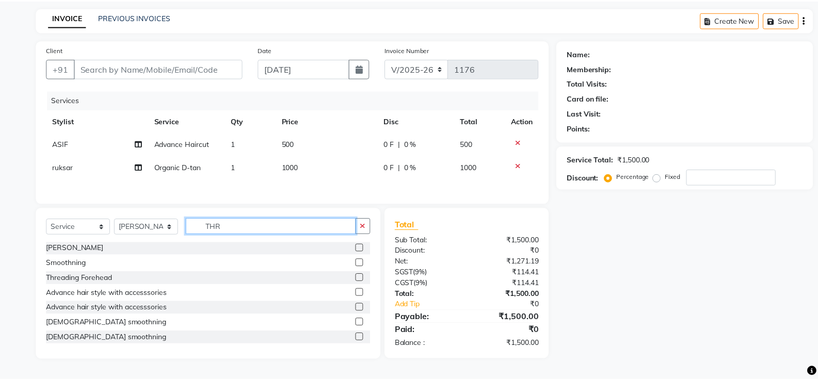
scroll to position [1, 0]
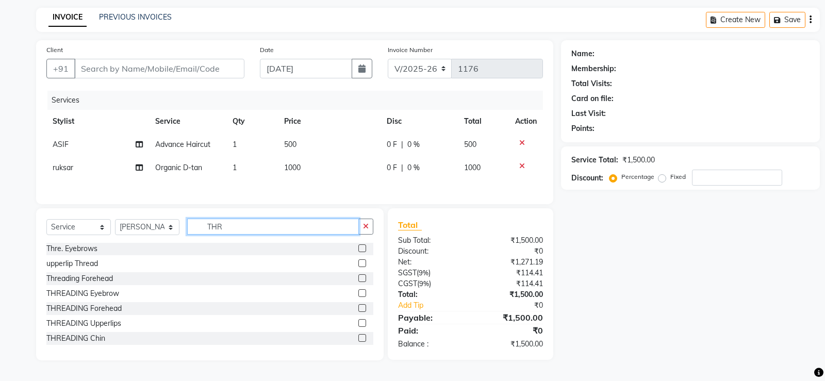
type input "THR"
click at [359, 249] on label at bounding box center [363, 249] width 8 height 8
click at [359, 249] on input "checkbox" at bounding box center [362, 249] width 7 height 7
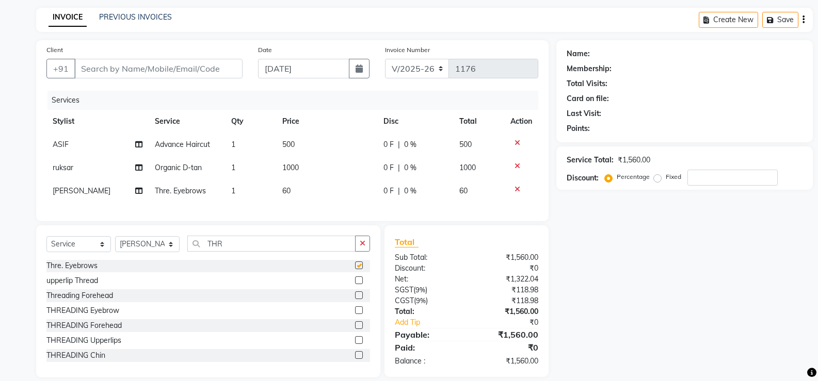
checkbox input "false"
click at [89, 68] on input "Client" at bounding box center [158, 69] width 168 height 20
type input "6"
type input "0"
type input "6"
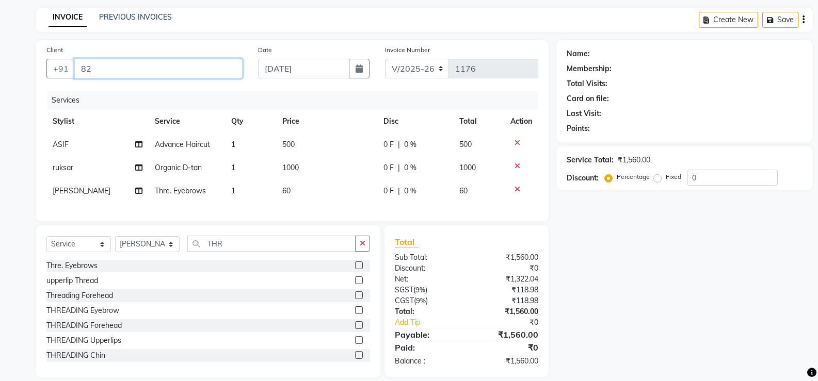
type input "821"
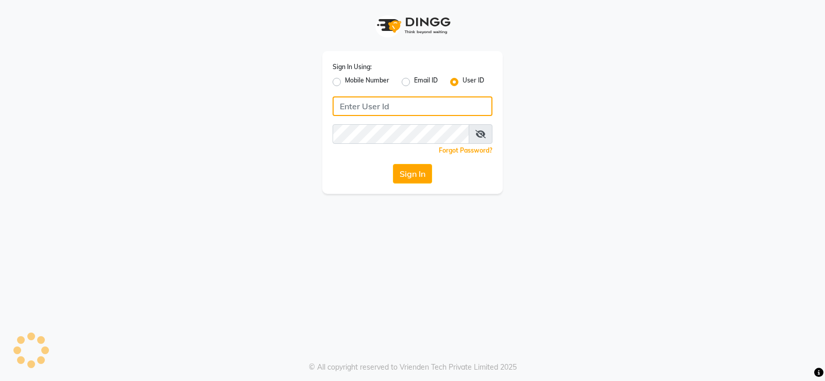
type input "prabhutasalon"
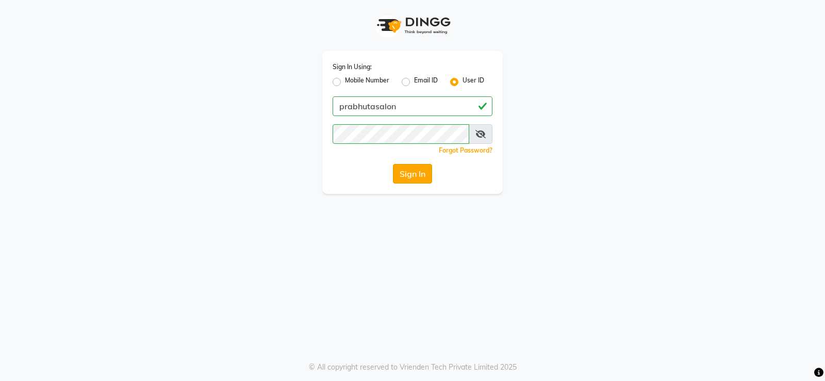
click at [395, 174] on button "Sign In" at bounding box center [412, 174] width 39 height 20
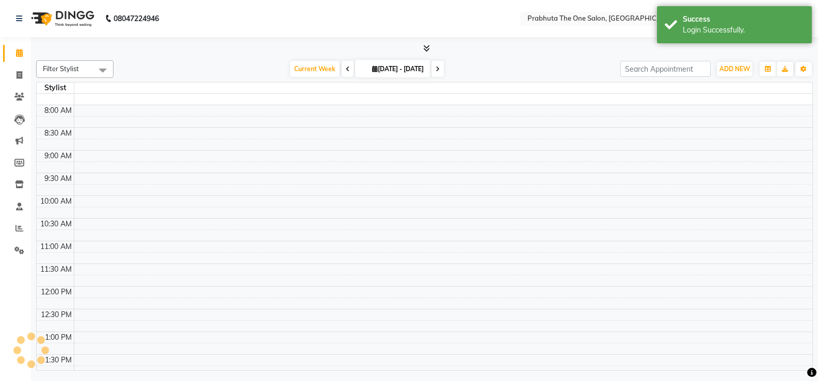
select select "en"
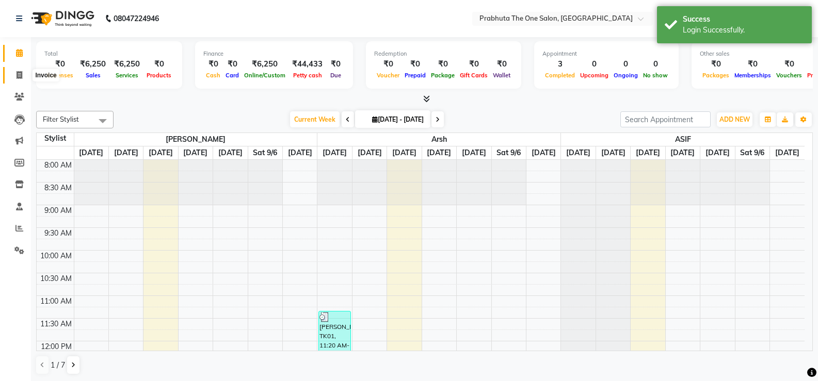
click at [22, 74] on icon at bounding box center [20, 75] width 6 height 8
select select "service"
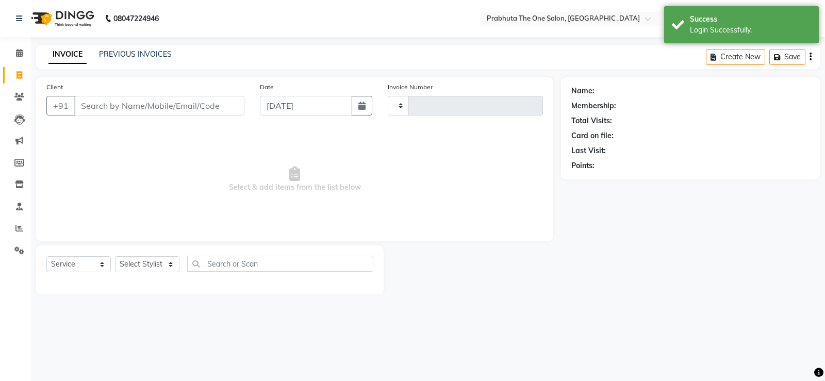
type input "1177"
select select "5326"
click at [95, 109] on input "Client" at bounding box center [159, 106] width 170 height 20
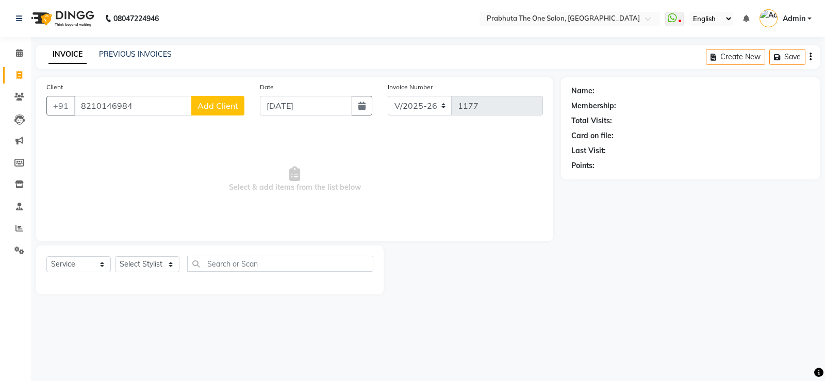
type input "8210146984"
click at [205, 108] on span "Add Client" at bounding box center [218, 106] width 41 height 10
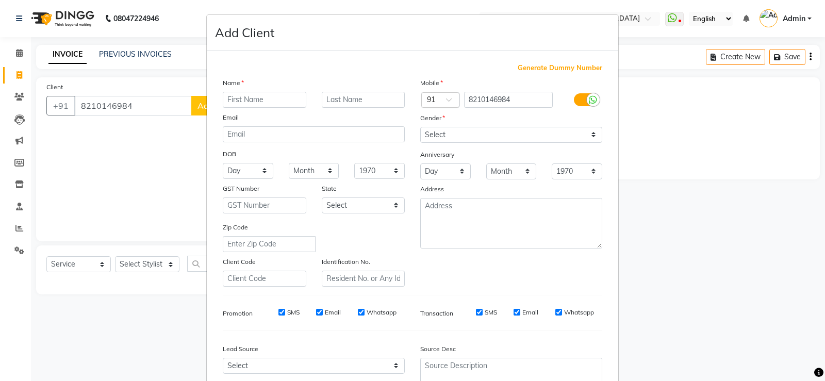
click at [242, 96] on input "text" at bounding box center [265, 100] width 84 height 16
type input "[DEMOGRAPHIC_DATA]"
click at [437, 139] on select "Select [DEMOGRAPHIC_DATA] [DEMOGRAPHIC_DATA] Other Prefer Not To Say" at bounding box center [511, 135] width 182 height 16
select select "[DEMOGRAPHIC_DATA]"
click at [420, 127] on select "Select [DEMOGRAPHIC_DATA] [DEMOGRAPHIC_DATA] Other Prefer Not To Say" at bounding box center [511, 135] width 182 height 16
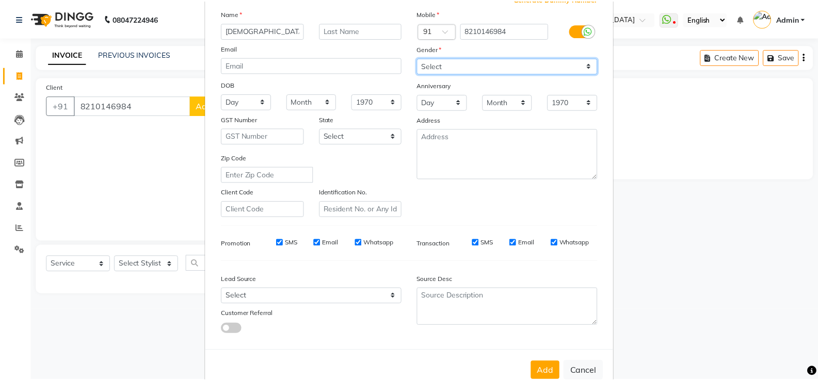
scroll to position [95, 0]
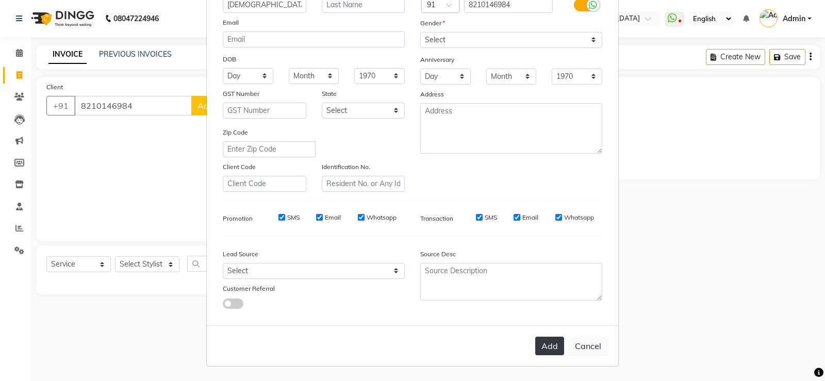
click at [547, 348] on button "Add" at bounding box center [550, 346] width 29 height 19
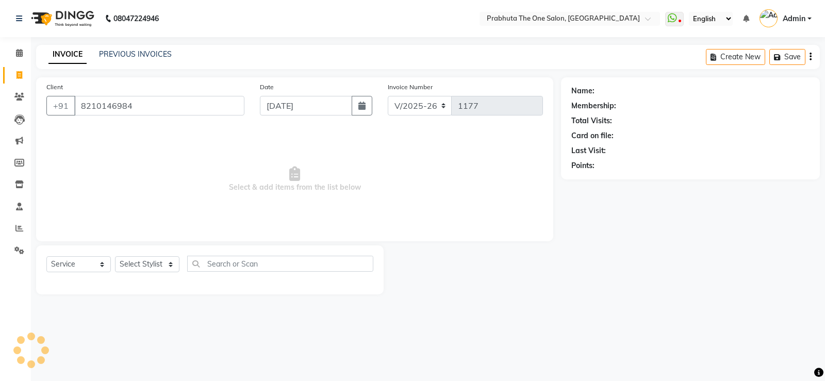
select select
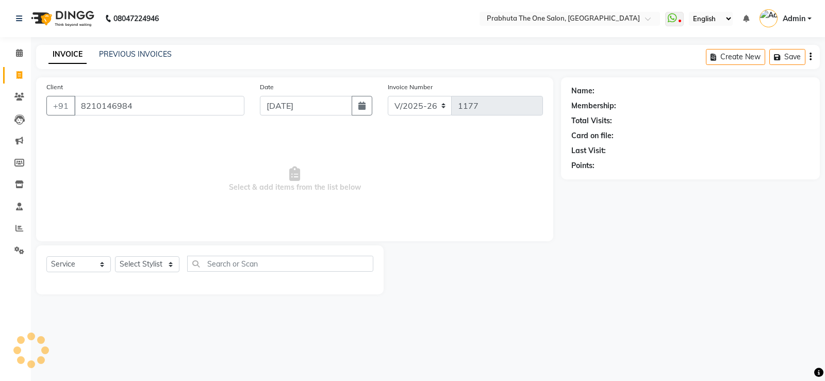
select select
checkbox input "false"
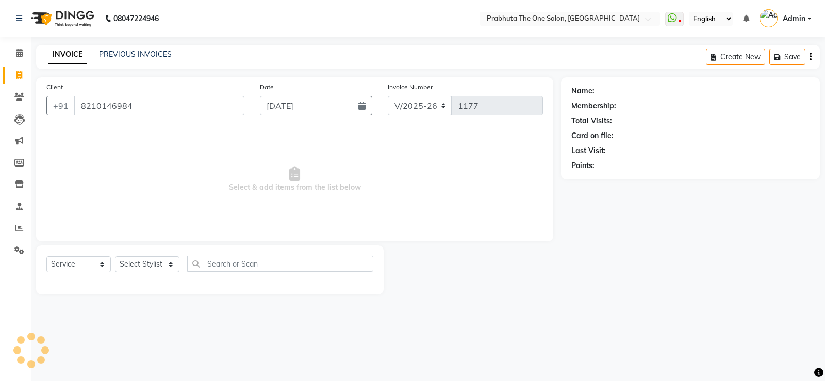
checkbox input "false"
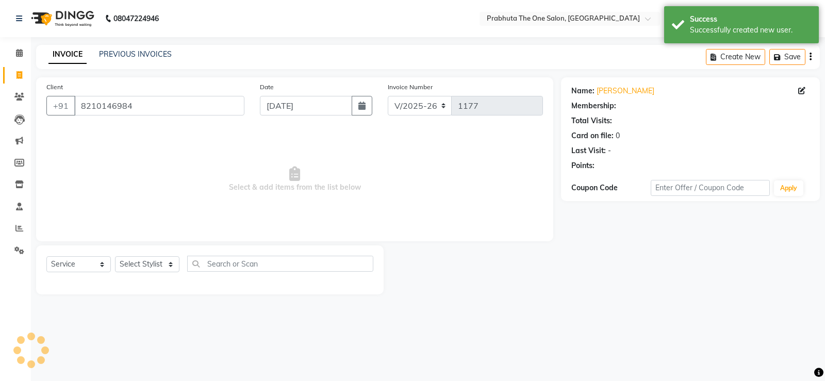
select select "1: Object"
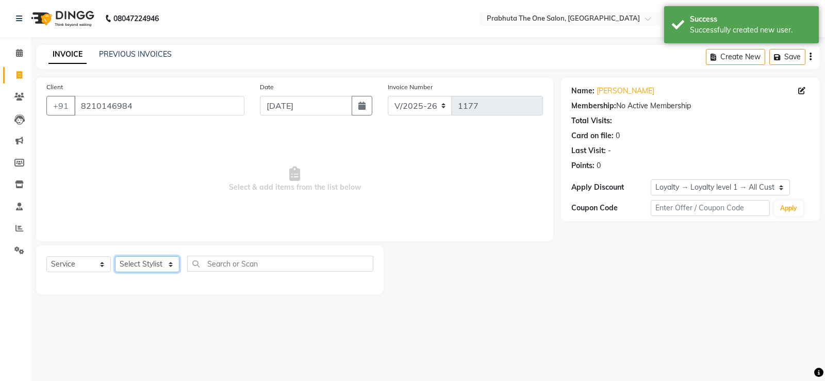
click at [134, 262] on select "Select Stylist [PERSON_NAME] [PERSON_NAME] ausween [PERSON_NAME] [PERSON_NAME] …" at bounding box center [147, 264] width 64 height 16
select select "90757"
click at [115, 256] on select "Select Stylist [PERSON_NAME] [PERSON_NAME] ausween [PERSON_NAME] [PERSON_NAME] …" at bounding box center [147, 264] width 64 height 16
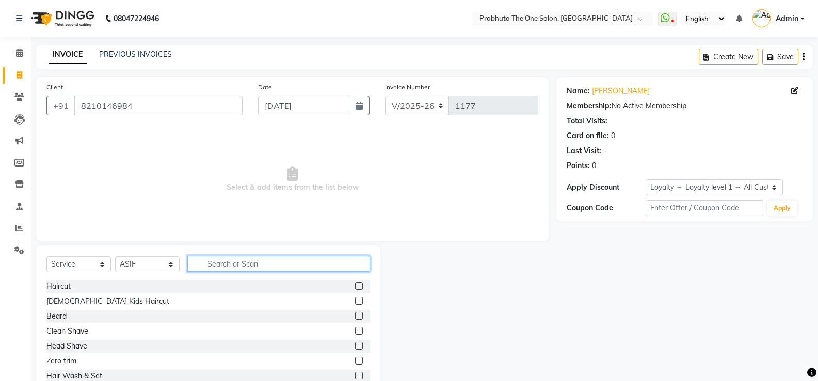
click at [276, 268] on input "text" at bounding box center [278, 264] width 183 height 16
type input "ADVANCE"
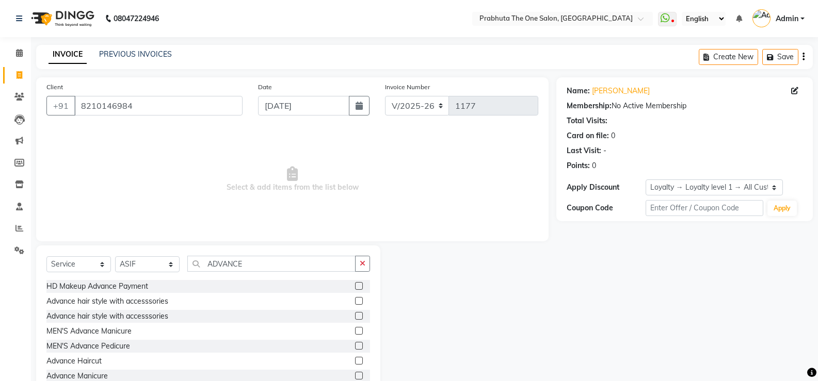
click at [355, 362] on label at bounding box center [359, 361] width 8 height 8
click at [355, 362] on input "checkbox" at bounding box center [358, 361] width 7 height 7
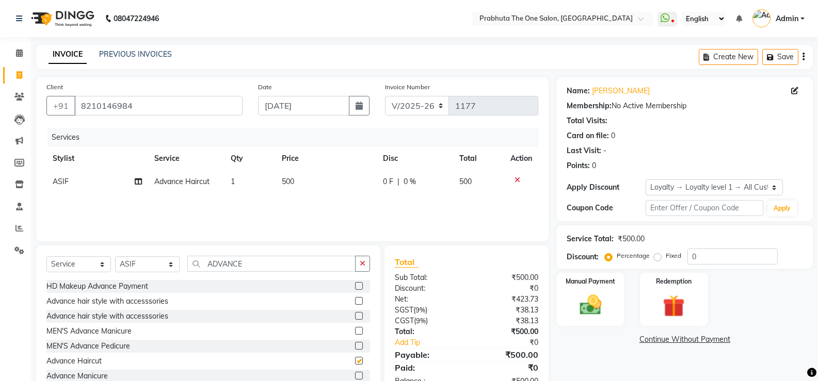
checkbox input "false"
click at [250, 266] on input "ADVANCE" at bounding box center [271, 264] width 168 height 16
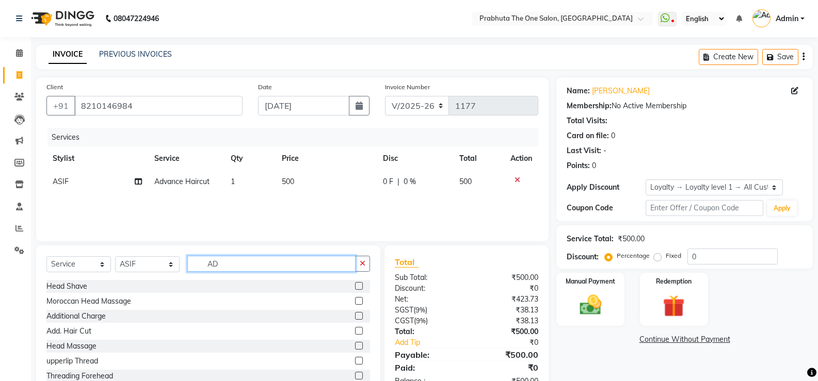
type input "A"
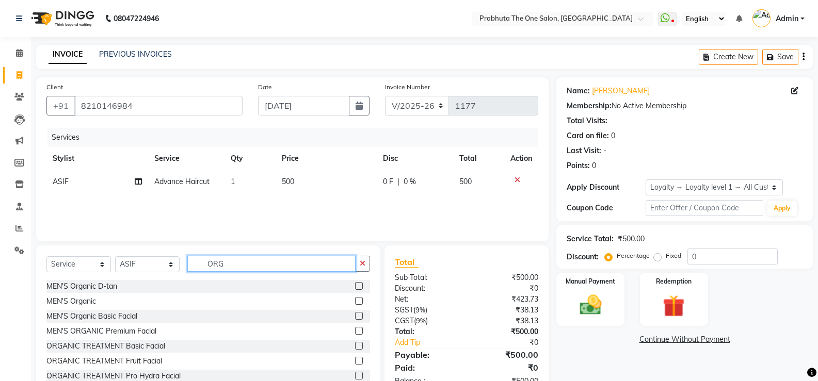
scroll to position [90, 0]
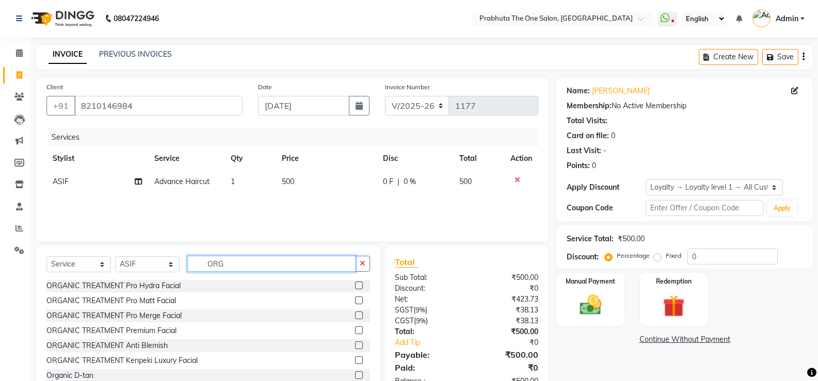
type input "ORG"
click at [355, 376] on label at bounding box center [359, 375] width 8 height 8
click at [355, 376] on input "checkbox" at bounding box center [358, 375] width 7 height 7
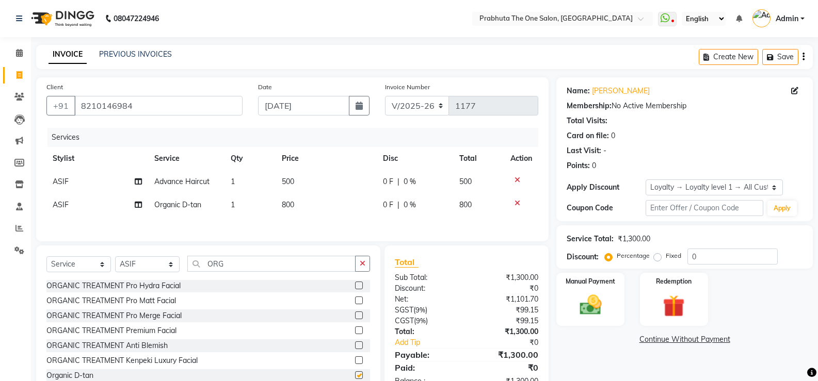
checkbox input "false"
click at [317, 208] on td "800" at bounding box center [326, 204] width 102 height 23
select select "90757"
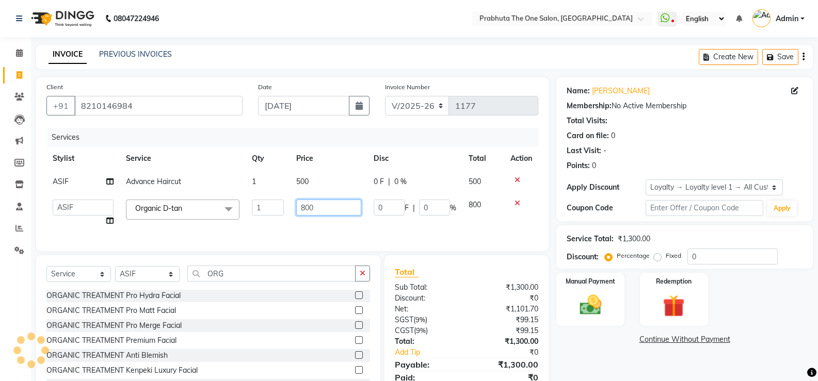
click at [317, 208] on input "800" at bounding box center [328, 208] width 64 height 16
type input "8"
type input "1000"
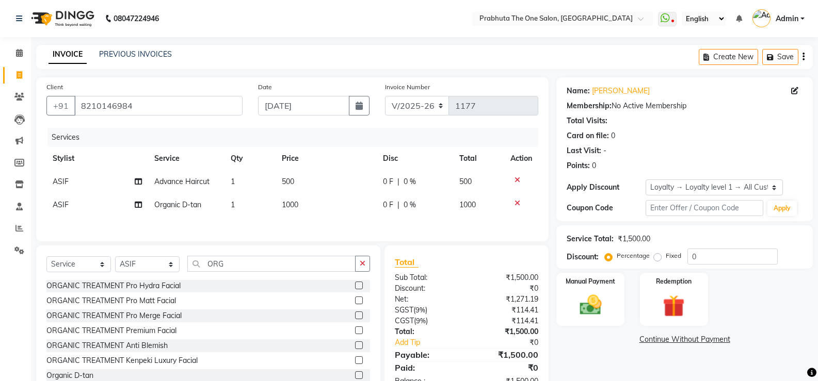
click at [318, 225] on div "Services Stylist Service Qty Price Disc Total Action ASIF Advance Haircut 1 500…" at bounding box center [292, 179] width 492 height 103
click at [253, 272] on input "ORG" at bounding box center [271, 264] width 168 height 16
type input "O"
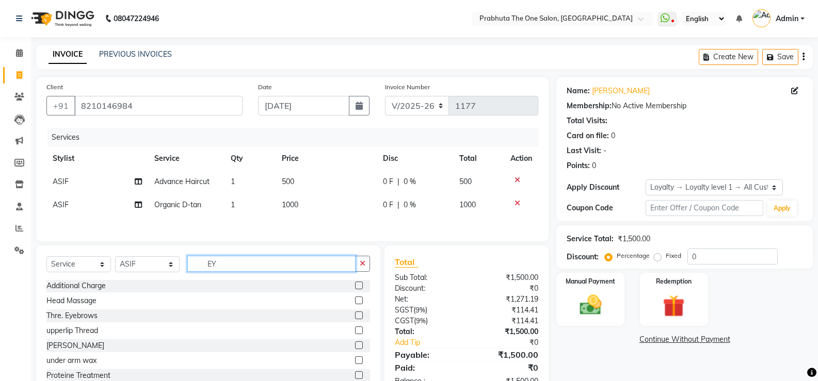
scroll to position [0, 0]
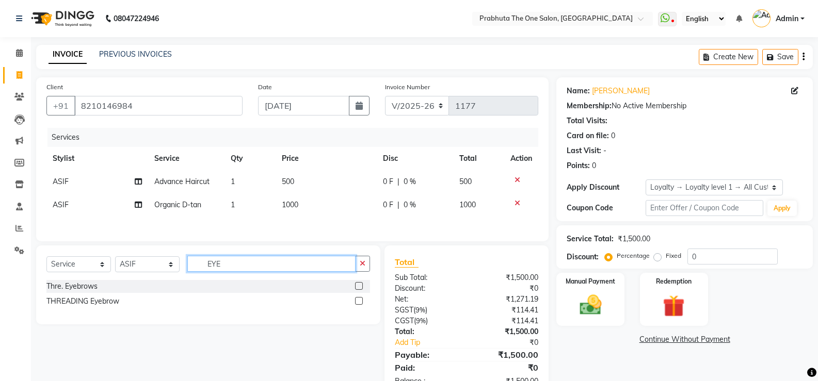
type input "EYE"
click at [359, 287] on label at bounding box center [359, 286] width 8 height 8
click at [359, 287] on input "checkbox" at bounding box center [358, 286] width 7 height 7
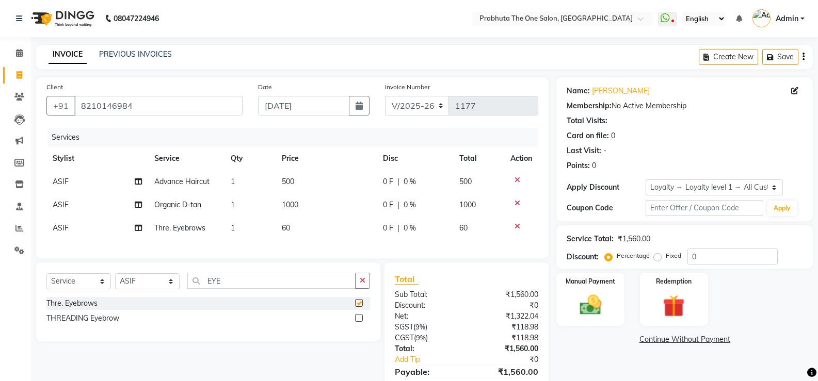
checkbox input "false"
click at [84, 203] on td "ASIF" at bounding box center [97, 204] width 102 height 23
select select "90757"
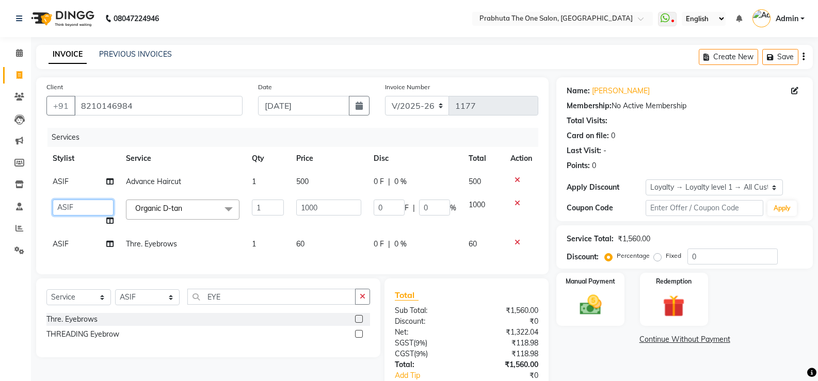
click at [83, 206] on select "[PERSON_NAME] [PERSON_NAME] ausween [PERSON_NAME] [PERSON_NAME] [PERSON_NAME] m…" at bounding box center [83, 208] width 61 height 16
select select "90754"
click at [83, 241] on td "ASIF" at bounding box center [82, 244] width 73 height 23
select select "90757"
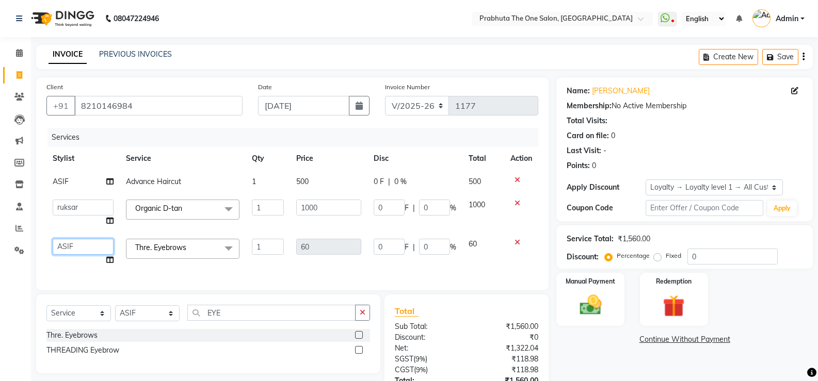
click at [77, 245] on select "[PERSON_NAME] [PERSON_NAME] ausween [PERSON_NAME] [PERSON_NAME] [PERSON_NAME] m…" at bounding box center [83, 247] width 61 height 16
select select "67690"
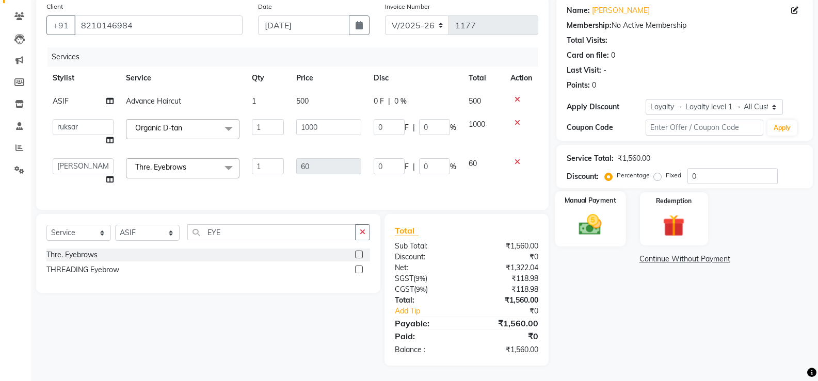
click at [601, 226] on img at bounding box center [590, 225] width 37 height 26
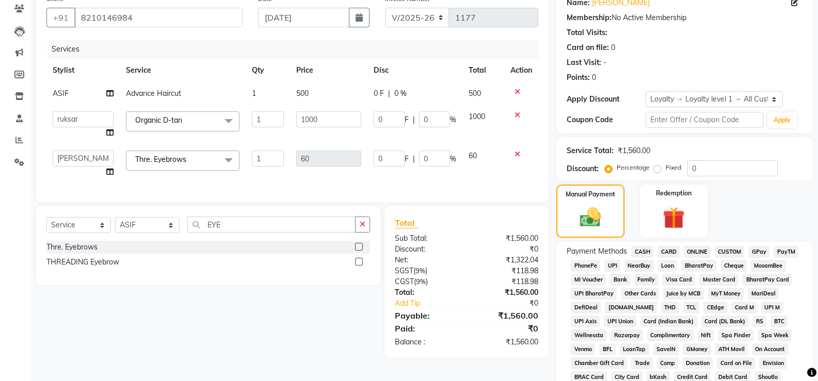
click at [698, 247] on span "ONLINE" at bounding box center [697, 252] width 27 height 12
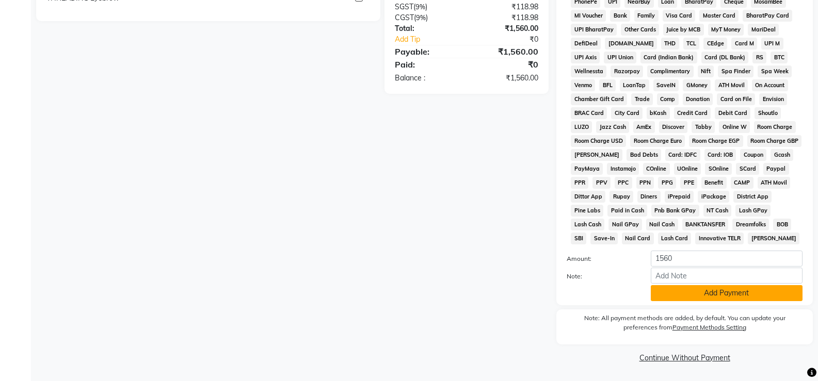
click at [681, 294] on button "Add Payment" at bounding box center [727, 293] width 152 height 16
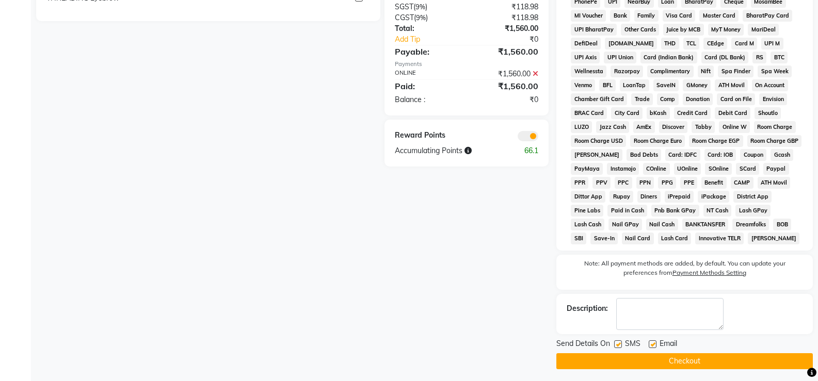
click at [662, 360] on button "Checkout" at bounding box center [684, 361] width 256 height 16
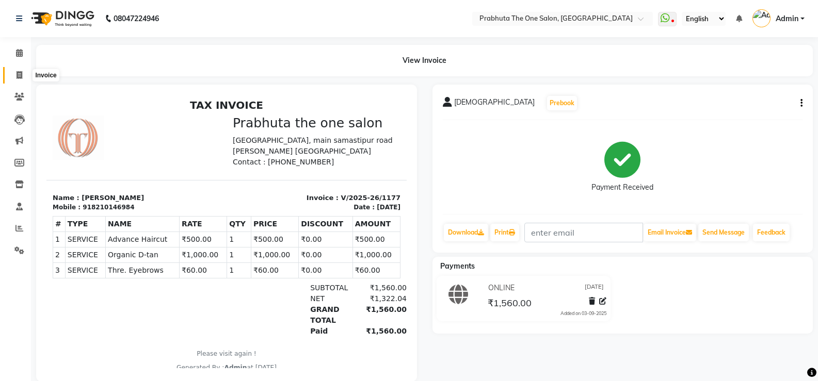
click at [19, 74] on icon at bounding box center [20, 75] width 6 height 8
select select "service"
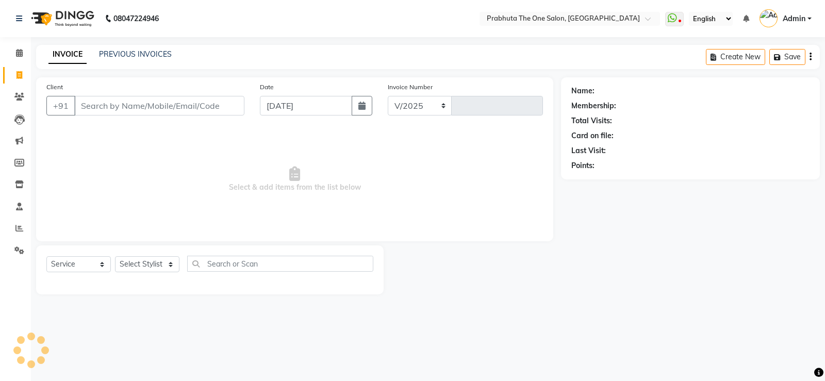
select select "5326"
type input "1178"
click at [124, 103] on input "Client" at bounding box center [159, 106] width 170 height 20
click at [123, 106] on input "Client" at bounding box center [159, 106] width 170 height 20
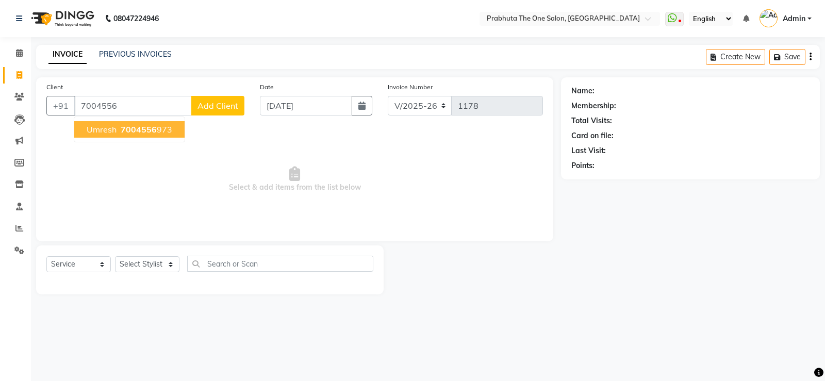
click at [127, 128] on span "7004556" at bounding box center [139, 129] width 36 height 10
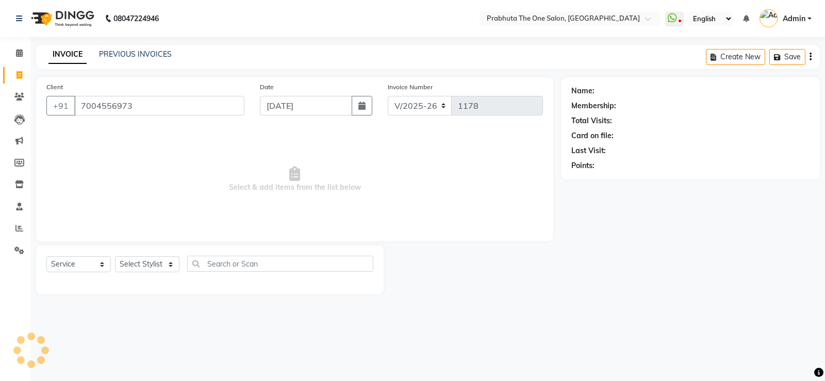
type input "7004556973"
select select "1: Object"
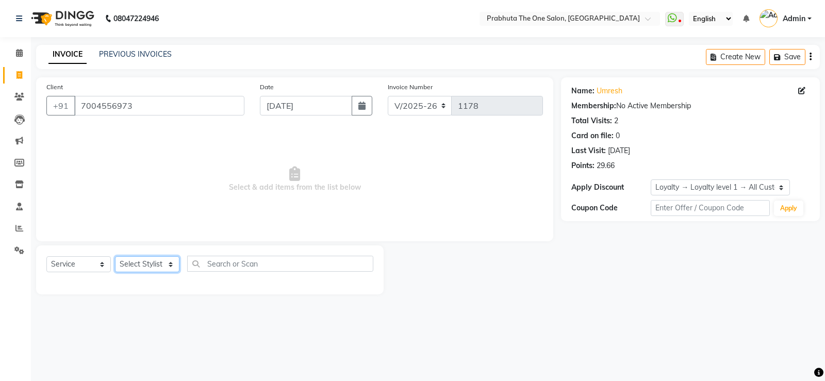
drag, startPoint x: 139, startPoint y: 260, endPoint x: 133, endPoint y: 263, distance: 7.2
click at [139, 260] on select "Select Stylist [PERSON_NAME] [PERSON_NAME] ausween [PERSON_NAME] [PERSON_NAME] …" at bounding box center [147, 264] width 64 height 16
select select "90757"
click at [115, 256] on select "Select Stylist [PERSON_NAME] [PERSON_NAME] ausween [PERSON_NAME] [PERSON_NAME] …" at bounding box center [147, 264] width 64 height 16
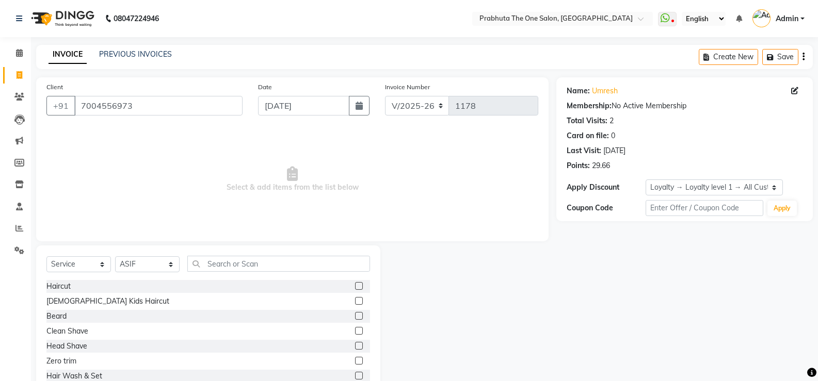
click at [355, 316] on label at bounding box center [359, 316] width 8 height 8
click at [355, 316] on input "checkbox" at bounding box center [358, 316] width 7 height 7
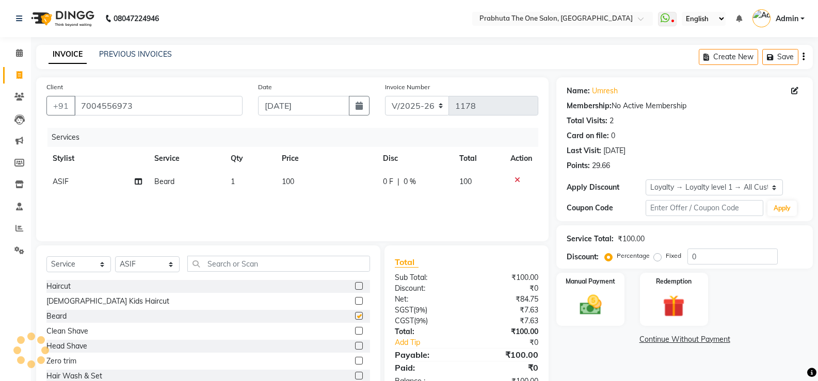
checkbox input "false"
click at [600, 303] on img at bounding box center [590, 305] width 37 height 26
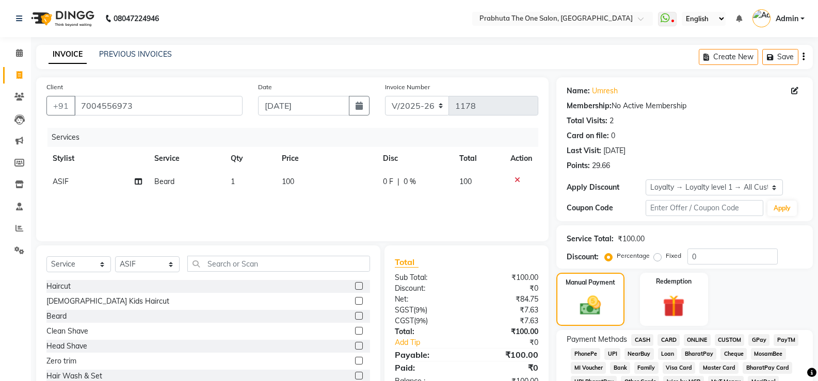
click at [691, 338] on span "ONLINE" at bounding box center [697, 340] width 27 height 12
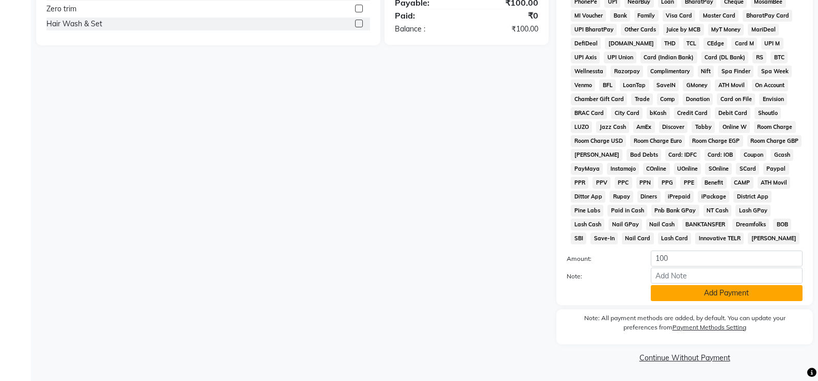
click at [710, 290] on button "Add Payment" at bounding box center [727, 293] width 152 height 16
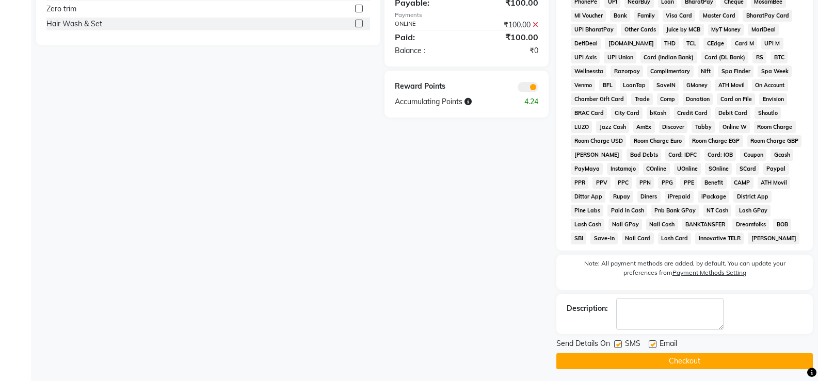
click at [680, 361] on button "Checkout" at bounding box center [684, 361] width 256 height 16
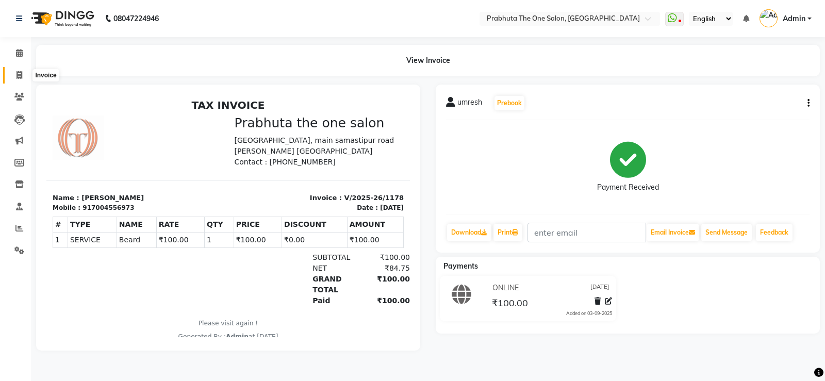
click at [21, 75] on icon at bounding box center [20, 75] width 6 height 8
select select "service"
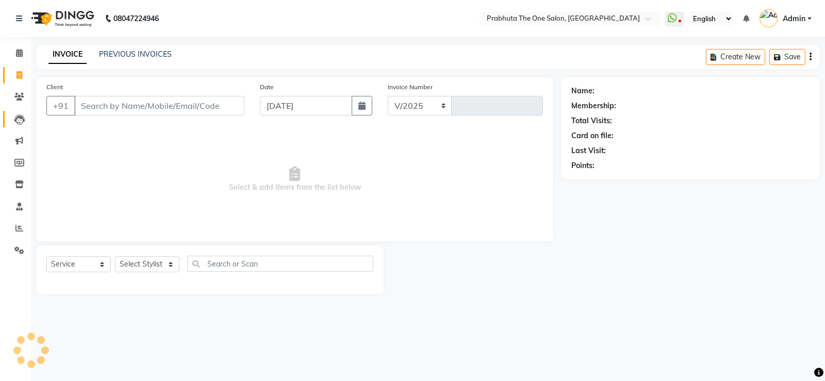
select select "5326"
type input "1179"
click at [139, 264] on select "Select Stylist [PERSON_NAME] [PERSON_NAME] ausween [PERSON_NAME] [PERSON_NAME] …" at bounding box center [147, 264] width 64 height 16
select select "90756"
click at [115, 256] on select "Select Stylist [PERSON_NAME] [PERSON_NAME] ausween [PERSON_NAME] [PERSON_NAME] …" at bounding box center [147, 264] width 64 height 16
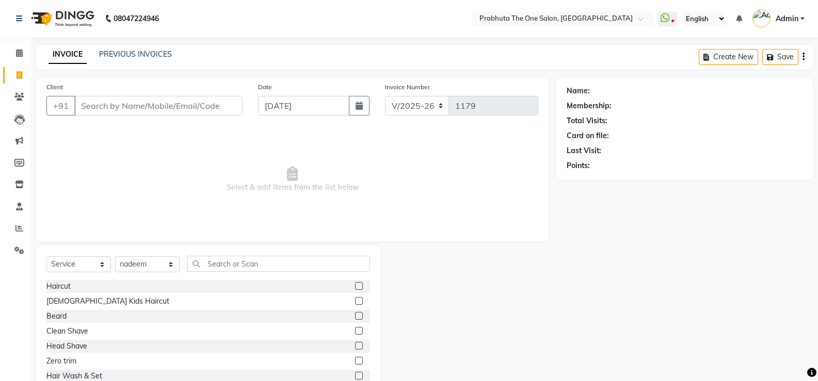
click at [355, 284] on label at bounding box center [359, 286] width 8 height 8
click at [355, 284] on input "checkbox" at bounding box center [358, 286] width 7 height 7
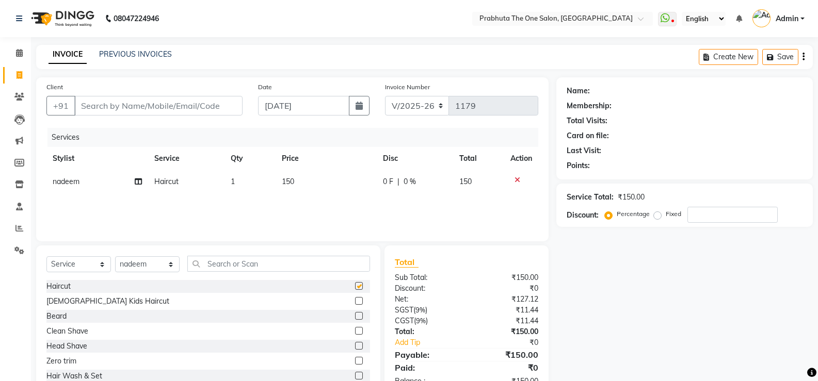
checkbox input "false"
click at [355, 330] on label at bounding box center [359, 331] width 8 height 8
click at [355, 330] on input "checkbox" at bounding box center [358, 331] width 7 height 7
checkbox input "false"
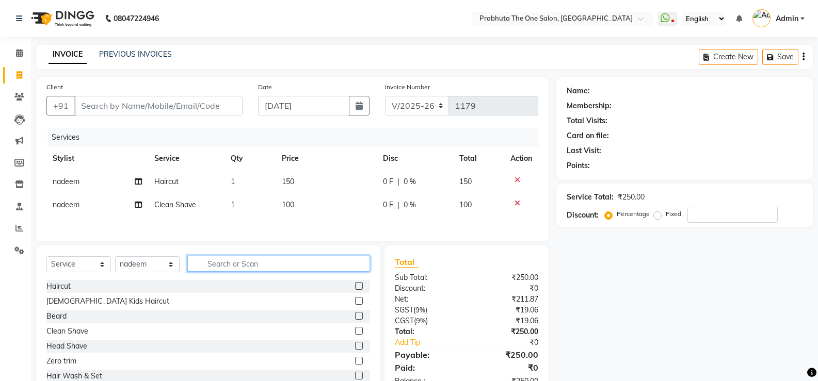
click at [214, 265] on input "text" at bounding box center [278, 264] width 183 height 16
click at [212, 265] on input "text" at bounding box center [278, 264] width 183 height 16
click at [143, 265] on select "Select Stylist [PERSON_NAME] [PERSON_NAME] ausween [PERSON_NAME] [PERSON_NAME] …" at bounding box center [147, 264] width 64 height 16
select select "82692"
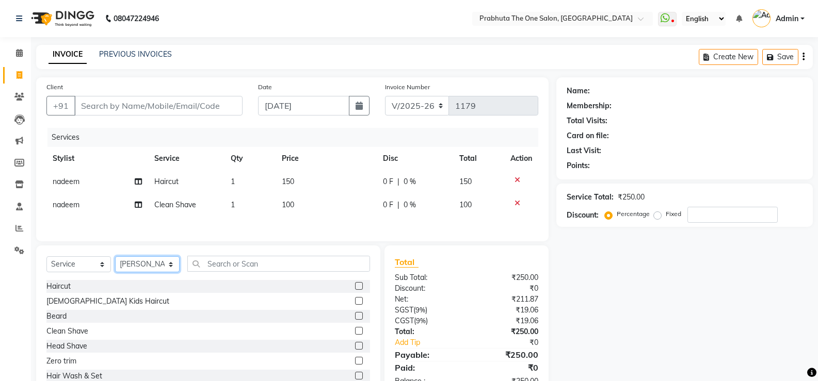
click at [115, 258] on select "Select Stylist [PERSON_NAME] [PERSON_NAME] ausween [PERSON_NAME] [PERSON_NAME] …" at bounding box center [147, 264] width 64 height 16
click at [355, 287] on label at bounding box center [359, 286] width 8 height 8
click at [355, 287] on input "checkbox" at bounding box center [358, 286] width 7 height 7
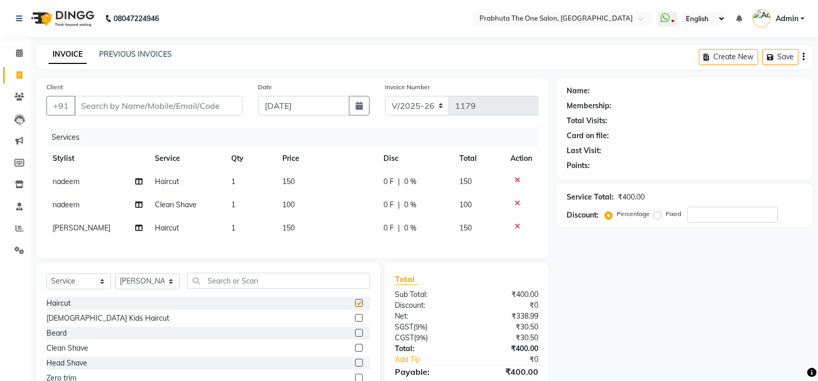
checkbox input "false"
click at [355, 337] on label at bounding box center [359, 333] width 8 height 8
click at [355, 337] on input "checkbox" at bounding box center [358, 333] width 7 height 7
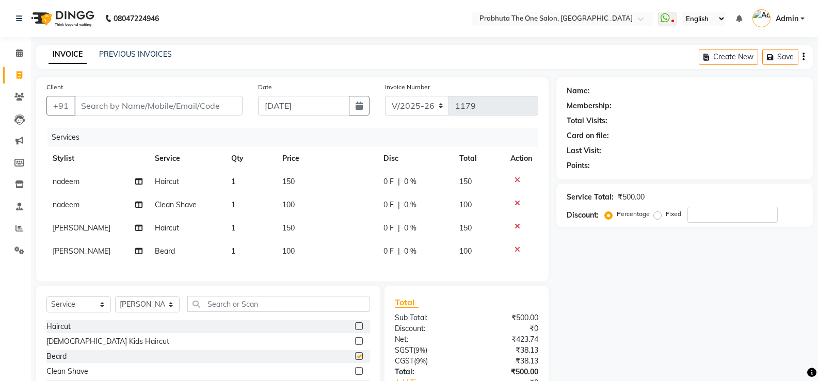
checkbox input "false"
click at [163, 104] on input "Client" at bounding box center [158, 106] width 168 height 20
click at [115, 104] on input "Client" at bounding box center [158, 106] width 168 height 20
click at [116, 105] on input "Client" at bounding box center [158, 106] width 168 height 20
type input "7"
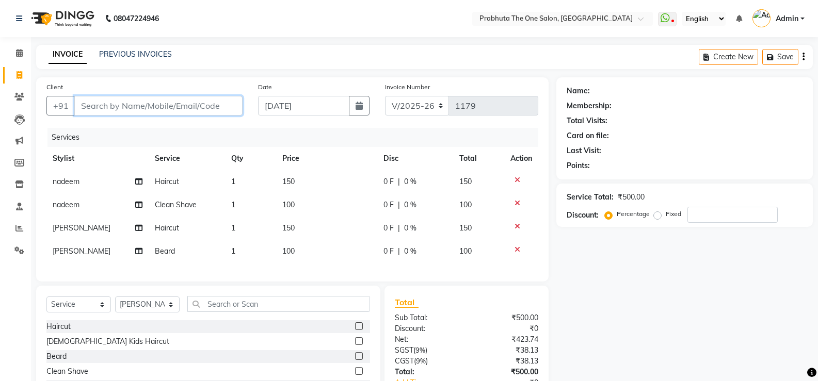
type input "0"
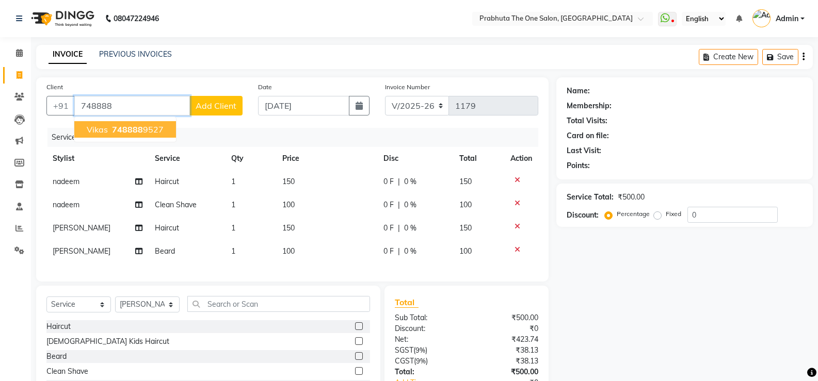
click at [110, 133] on ngb-highlight "748888 9527" at bounding box center [137, 129] width 54 height 10
type input "7488889527"
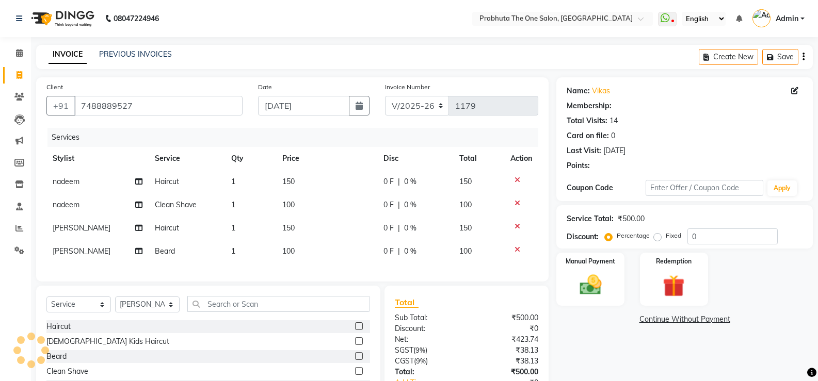
select select "1: Object"
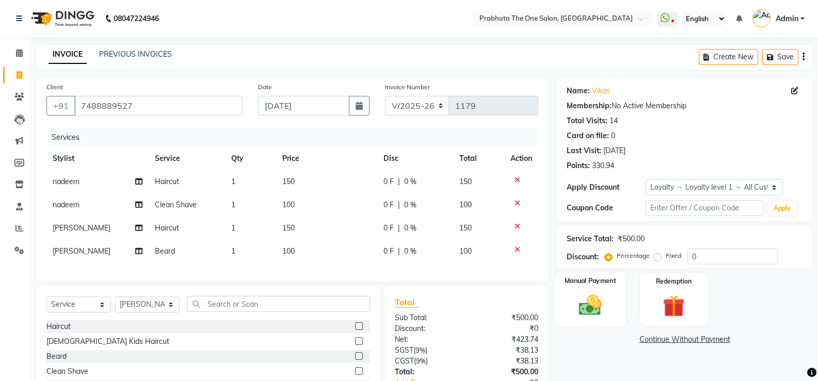
click at [581, 293] on img at bounding box center [590, 305] width 37 height 26
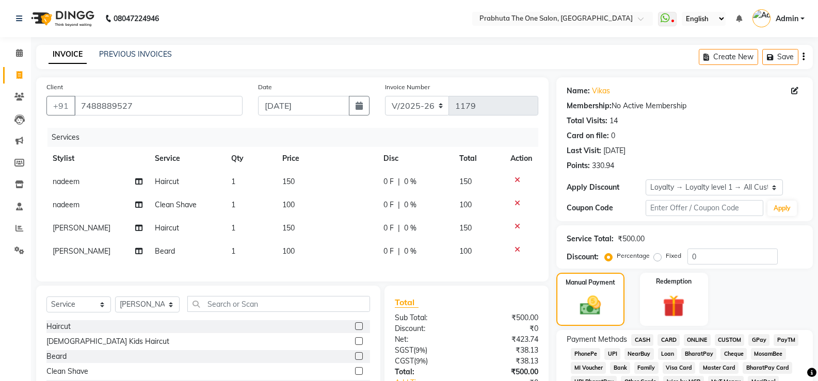
click at [637, 339] on span "CASH" at bounding box center [642, 340] width 22 height 12
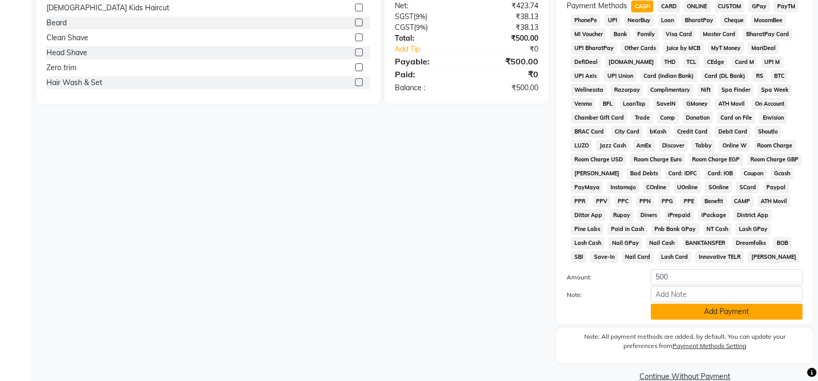
click at [696, 312] on button "Add Payment" at bounding box center [727, 312] width 152 height 16
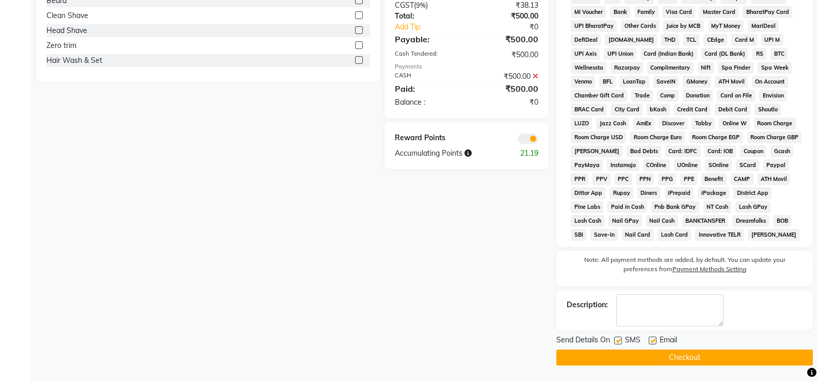
scroll to position [0, 0]
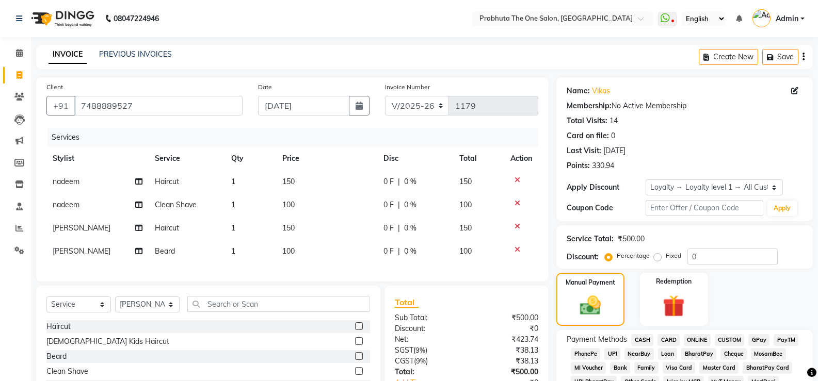
click at [641, 337] on span "CASH" at bounding box center [642, 340] width 22 height 12
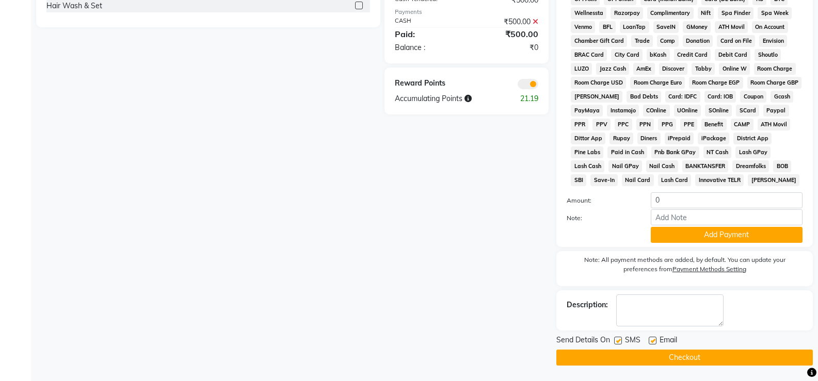
click at [632, 363] on button "Checkout" at bounding box center [684, 358] width 256 height 16
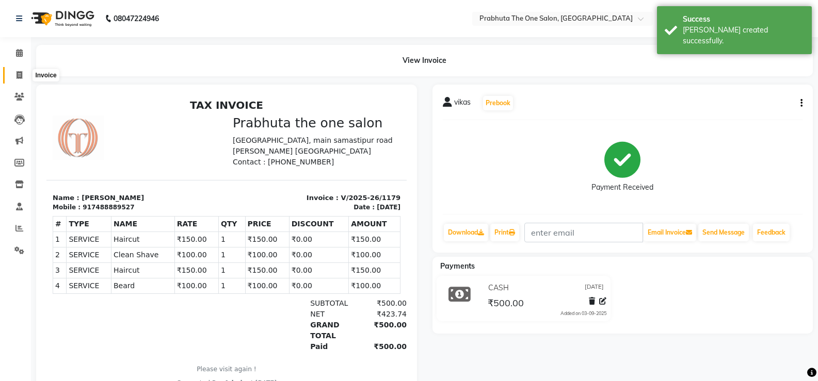
click at [25, 77] on span at bounding box center [19, 76] width 18 height 12
select select "service"
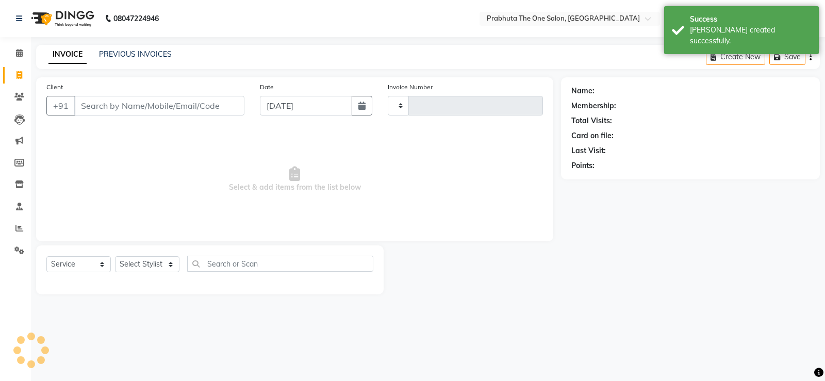
type input "1180"
select select "5326"
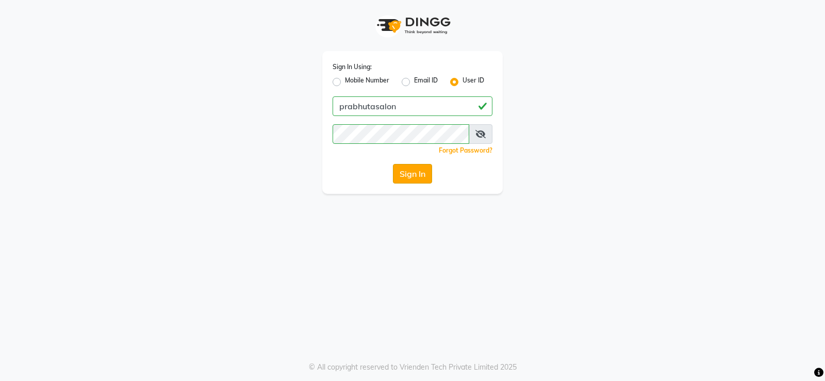
click at [402, 183] on button "Sign In" at bounding box center [412, 174] width 39 height 20
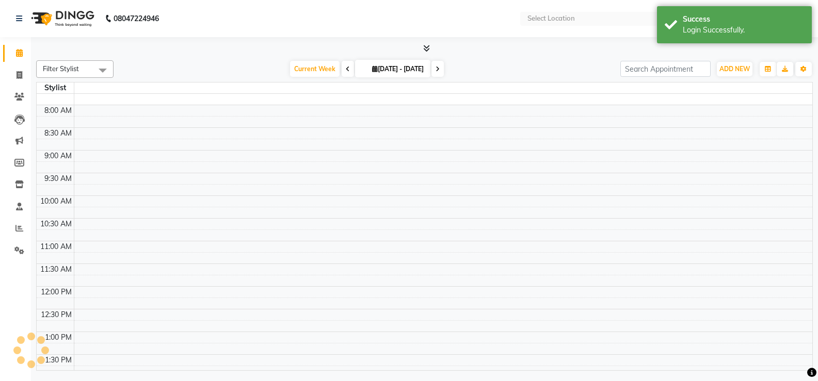
select select "en"
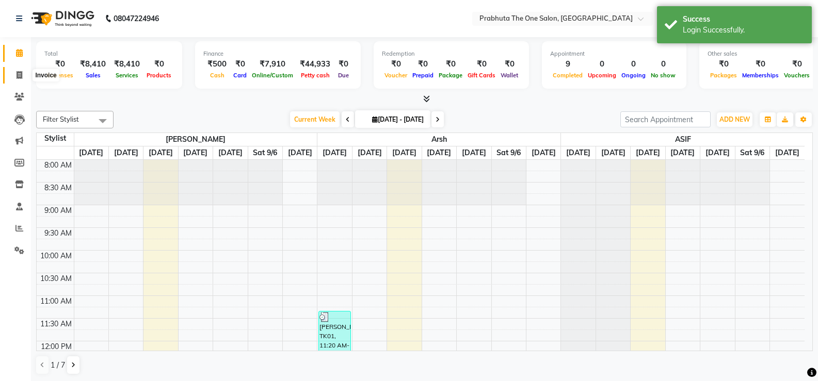
click at [20, 74] on icon at bounding box center [20, 75] width 6 height 8
select select "service"
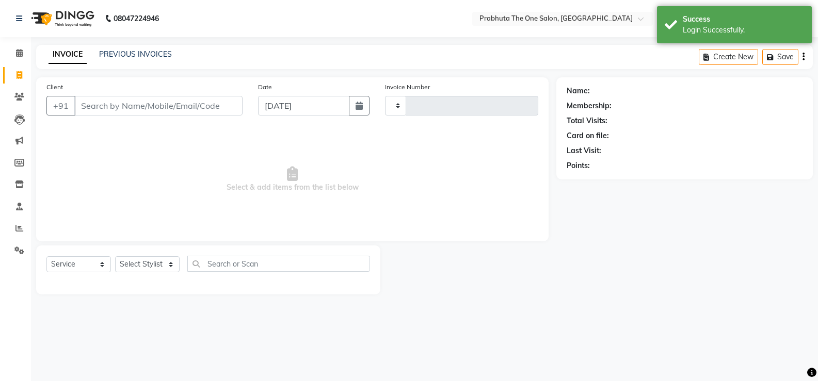
type input "1180"
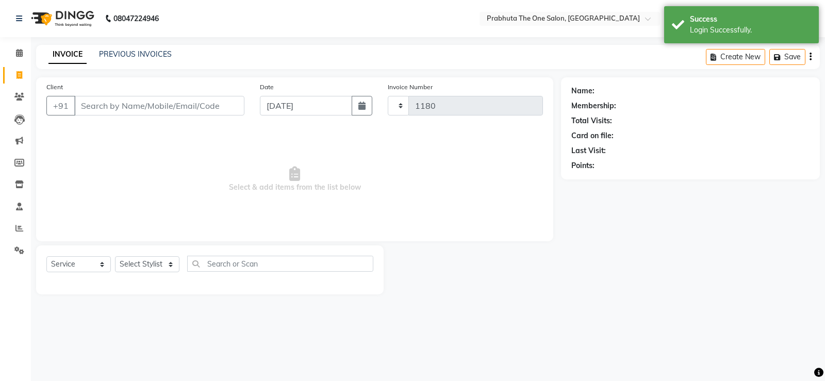
select select "5326"
click at [89, 109] on input "Client" at bounding box center [159, 106] width 170 height 20
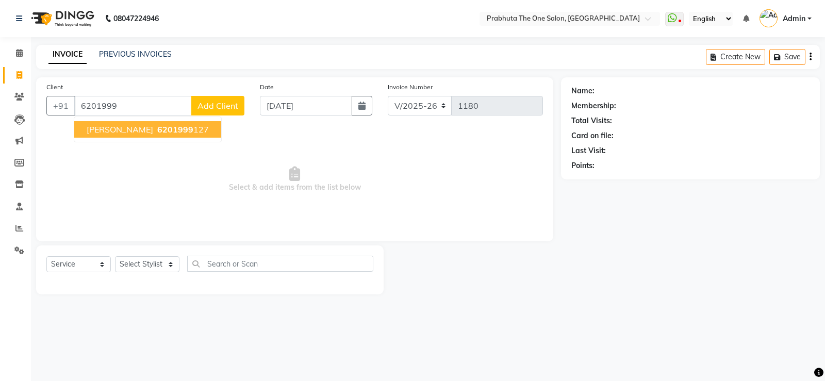
click at [115, 134] on span "[PERSON_NAME]" at bounding box center [120, 129] width 67 height 10
type input "6201999127"
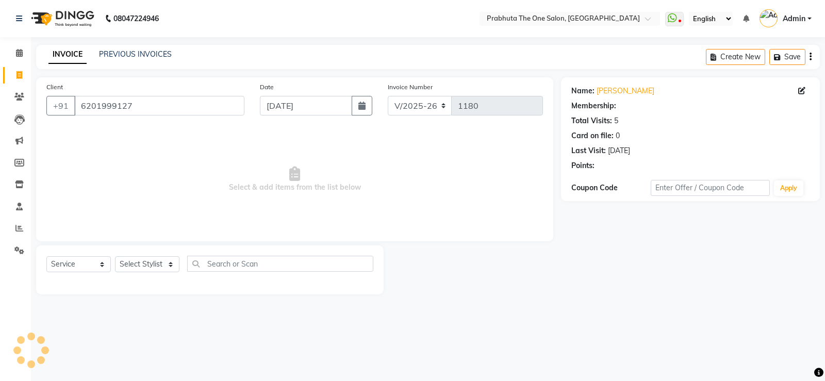
select select "1: Object"
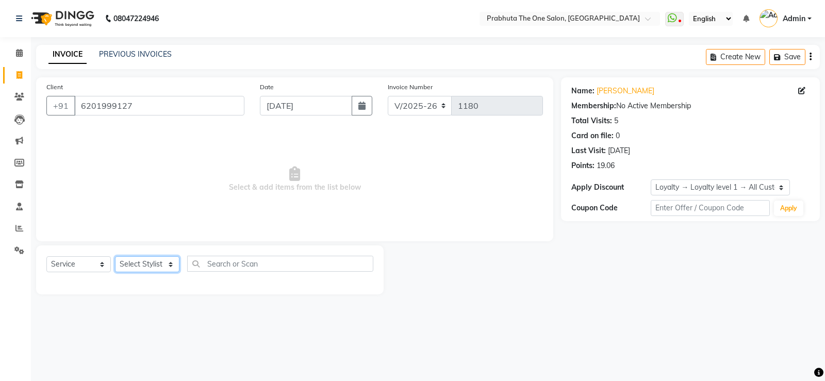
click at [152, 266] on select "Select Stylist [PERSON_NAME] [PERSON_NAME] ausween [PERSON_NAME] [PERSON_NAME] …" at bounding box center [147, 264] width 64 height 16
select select "90753"
click at [115, 256] on select "Select Stylist [PERSON_NAME] [PERSON_NAME] ausween [PERSON_NAME] [PERSON_NAME] …" at bounding box center [147, 264] width 64 height 16
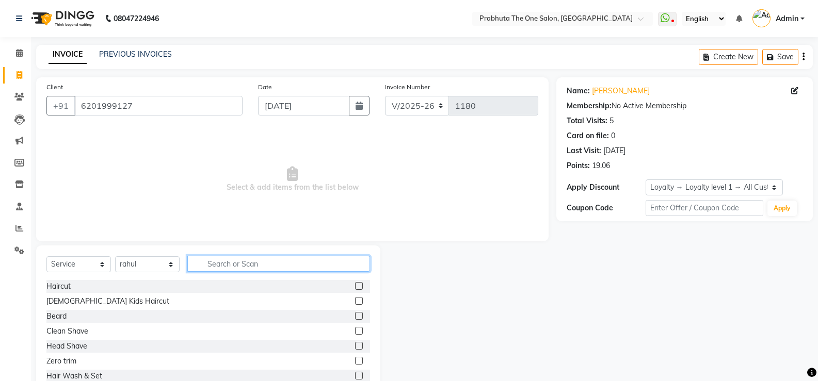
click at [217, 263] on input "text" at bounding box center [278, 264] width 183 height 16
click at [355, 331] on label at bounding box center [359, 331] width 8 height 8
click at [355, 331] on input "checkbox" at bounding box center [358, 331] width 7 height 7
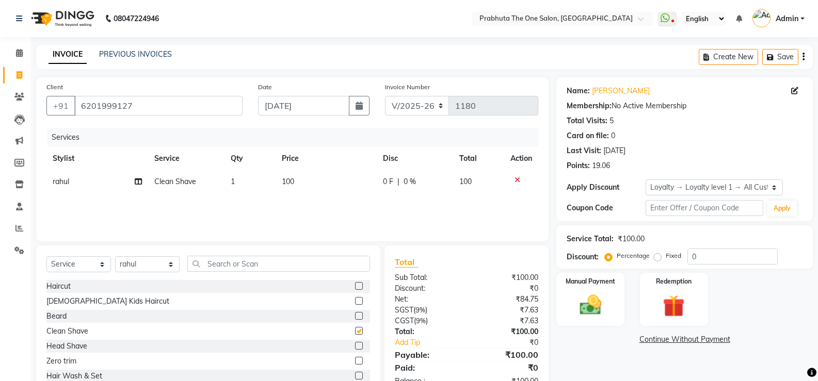
checkbox input "false"
click at [598, 314] on img at bounding box center [590, 305] width 37 height 26
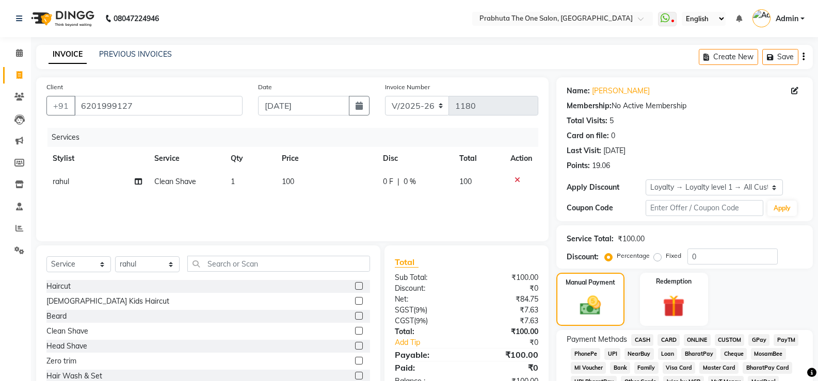
click at [696, 342] on span "ONLINE" at bounding box center [697, 340] width 27 height 12
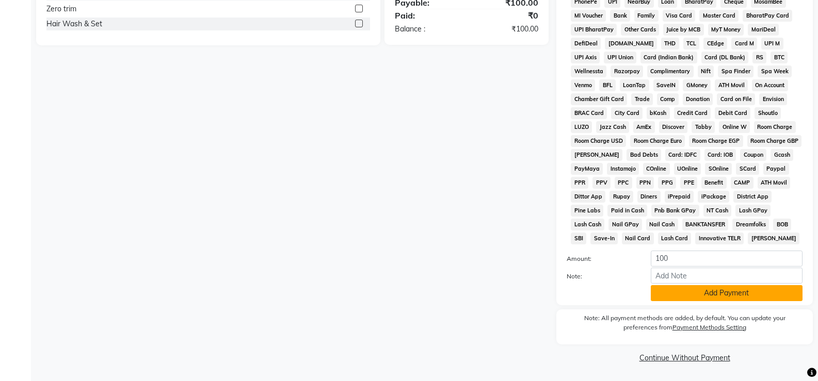
click at [696, 295] on button "Add Payment" at bounding box center [727, 293] width 152 height 16
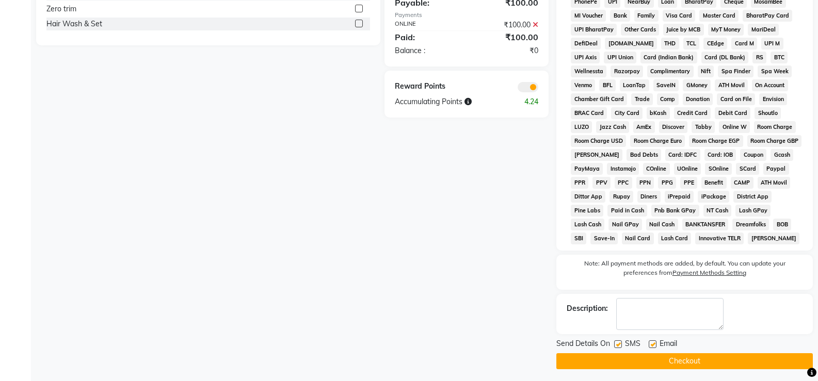
click at [681, 362] on button "Checkout" at bounding box center [684, 361] width 256 height 16
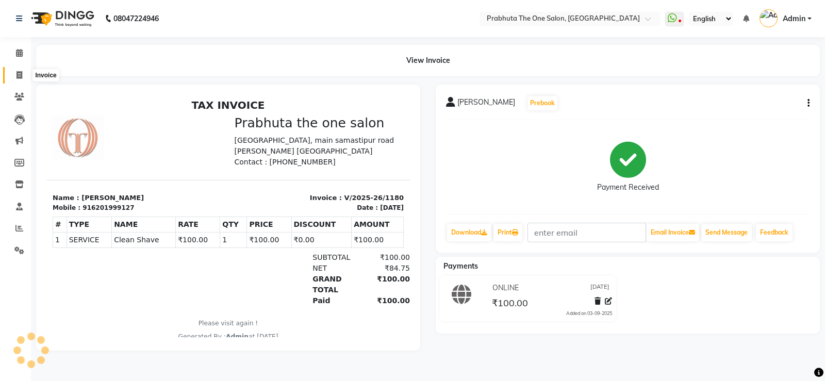
click at [12, 71] on span at bounding box center [19, 76] width 18 height 12
select select "service"
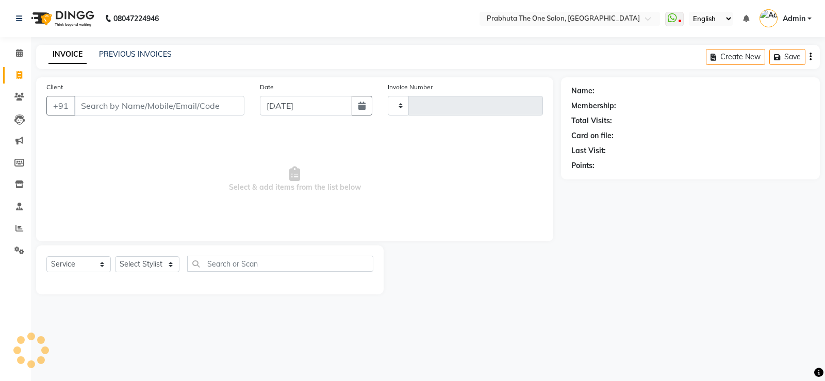
type input "1181"
select select "5326"
click at [120, 105] on input "Client" at bounding box center [159, 106] width 170 height 20
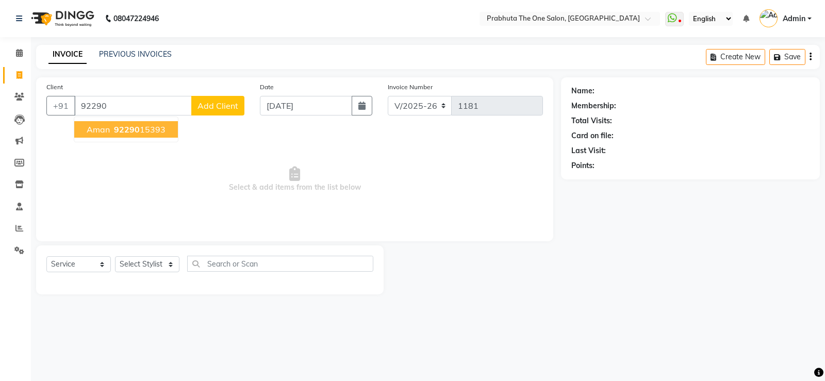
click at [141, 132] on ngb-highlight "92290 15393" at bounding box center [139, 129] width 54 height 10
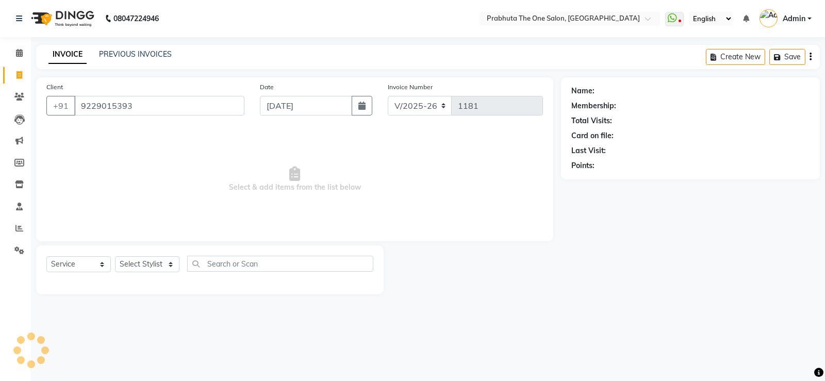
type input "9229015393"
select select "1: Object"
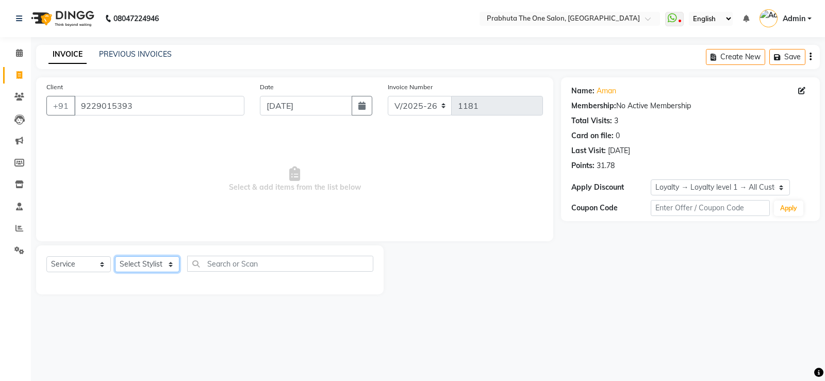
click at [135, 266] on select "Select Stylist [PERSON_NAME] [PERSON_NAME] ausween [PERSON_NAME] [PERSON_NAME] …" at bounding box center [147, 264] width 64 height 16
select select "90756"
click at [115, 256] on select "Select Stylist [PERSON_NAME] [PERSON_NAME] ausween [PERSON_NAME] [PERSON_NAME] …" at bounding box center [147, 264] width 64 height 16
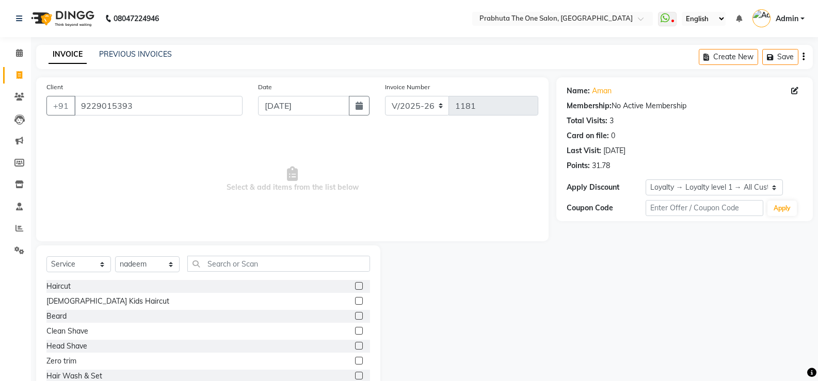
click at [355, 284] on label at bounding box center [359, 286] width 8 height 8
click at [355, 284] on input "checkbox" at bounding box center [358, 286] width 7 height 7
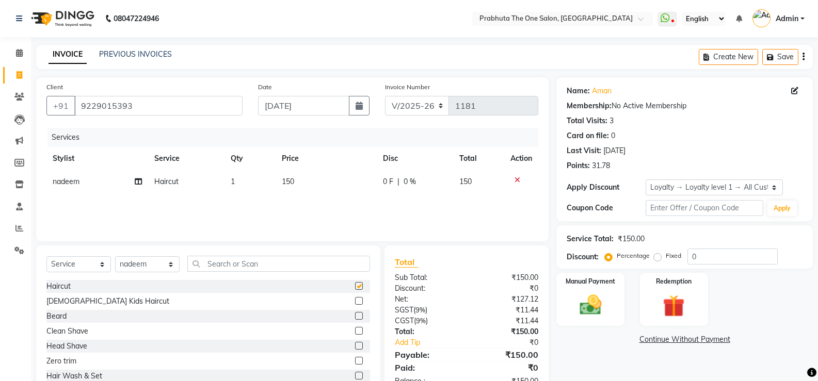
checkbox input "false"
click at [775, 190] on select "Select Loyalty → Loyalty level 1 → All Customers" at bounding box center [713, 188] width 137 height 16
select select "0:"
click at [645, 180] on select "Select Loyalty → Loyalty level 1 → All Customers" at bounding box center [713, 188] width 137 height 16
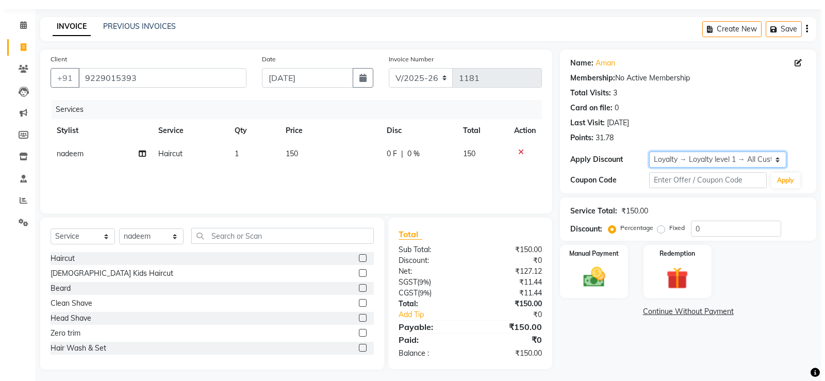
scroll to position [32, 0]
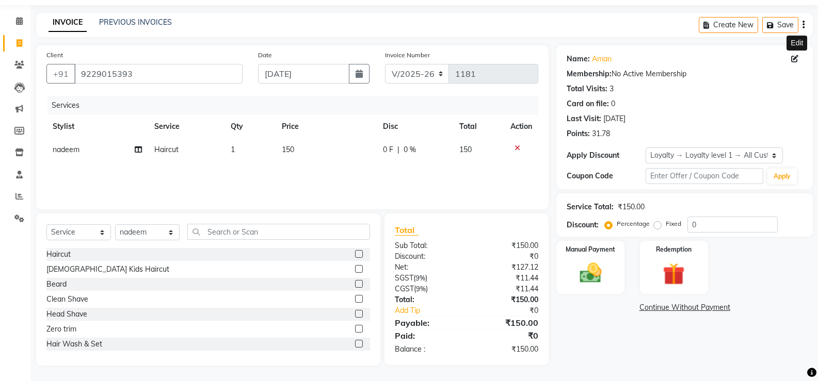
click at [797, 55] on icon at bounding box center [794, 58] width 7 height 7
select select "5"
select select "[DEMOGRAPHIC_DATA]"
select select "34748"
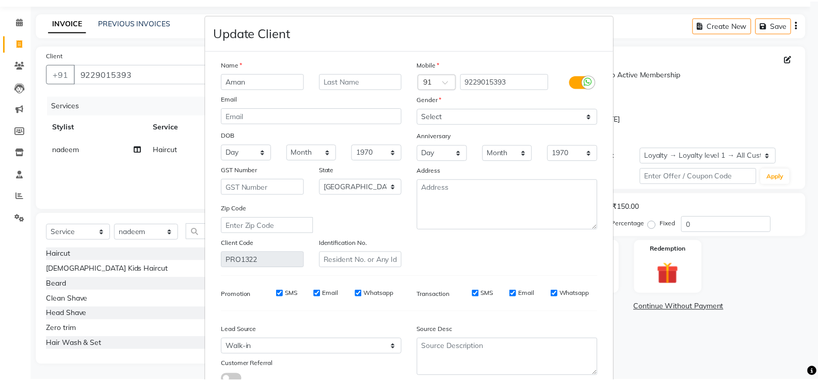
scroll to position [76, 0]
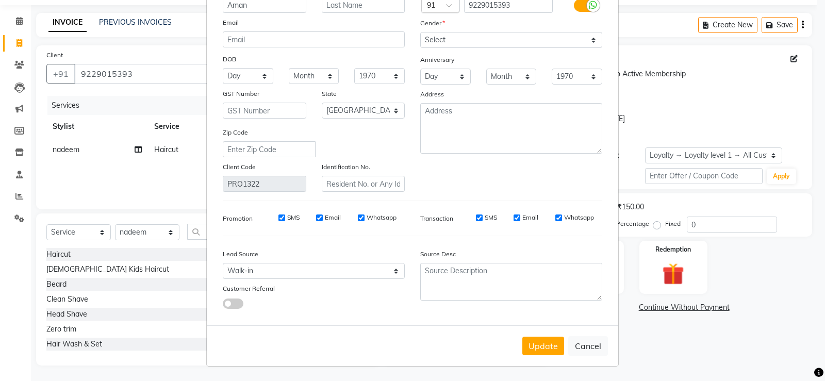
click at [713, 80] on ngb-modal-window "Update Client Name Aman Email DOB Day 01 02 03 04 05 06 07 08 09 10 11 12 13 14…" at bounding box center [412, 190] width 825 height 381
click at [548, 346] on button "Update" at bounding box center [544, 346] width 42 height 19
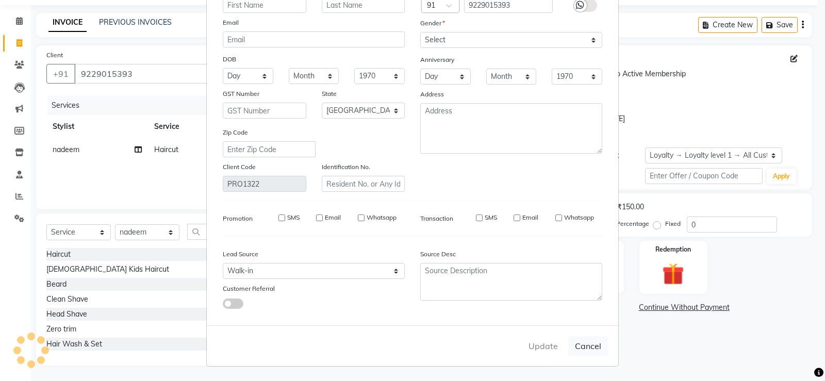
select select
select select "null"
select select
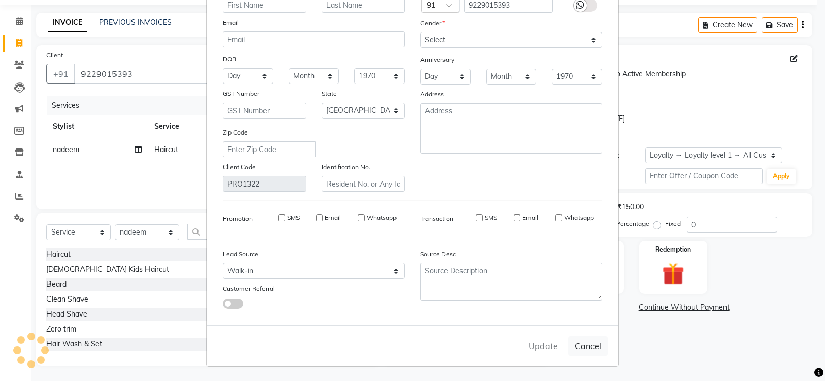
select select
checkbox input "false"
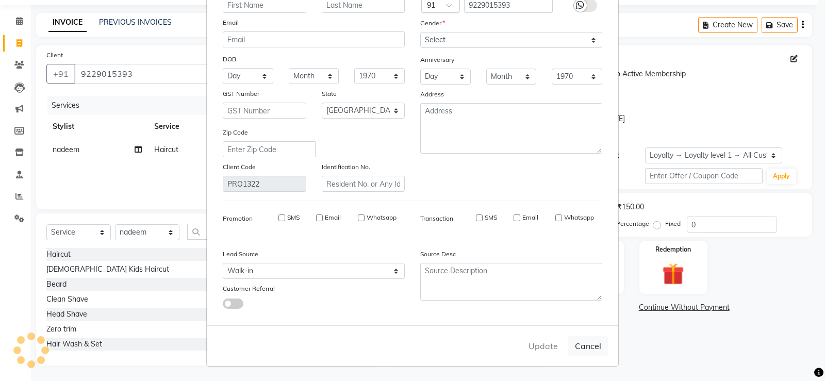
checkbox input "false"
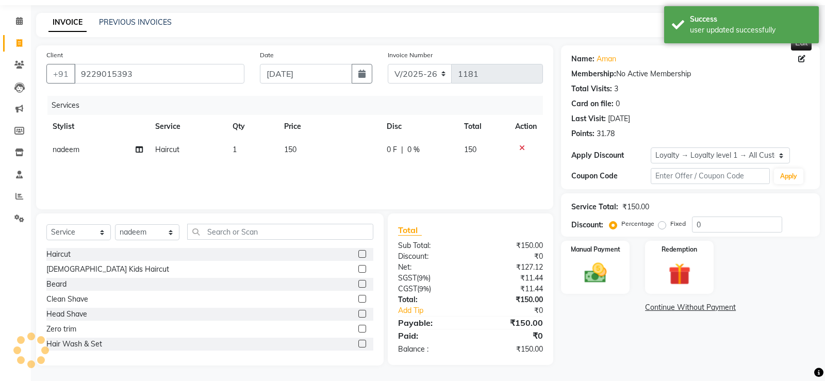
select select "1: Object"
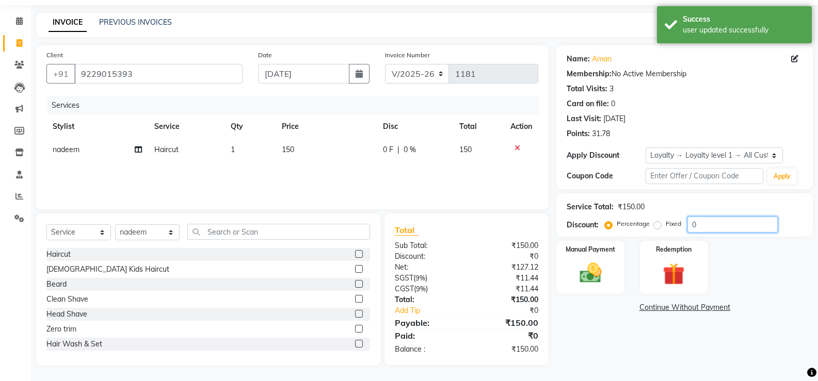
click at [694, 222] on input "0" at bounding box center [732, 225] width 90 height 16
click at [726, 273] on div "Manual Payment Redemption" at bounding box center [684, 267] width 272 height 53
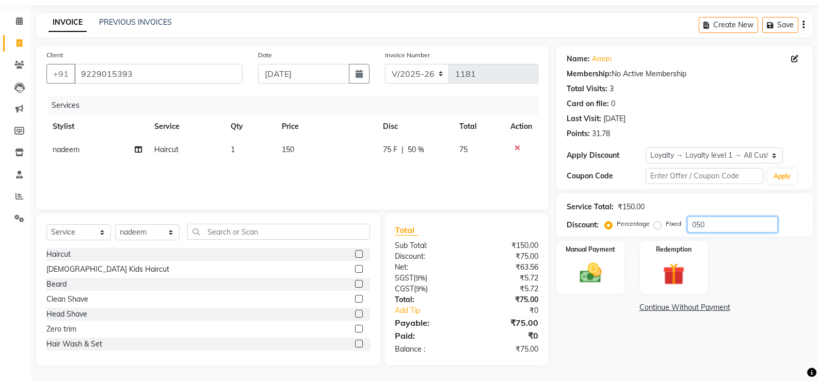
click at [717, 221] on input "050" at bounding box center [732, 225] width 90 height 16
type input "0"
click at [601, 270] on img at bounding box center [590, 273] width 37 height 26
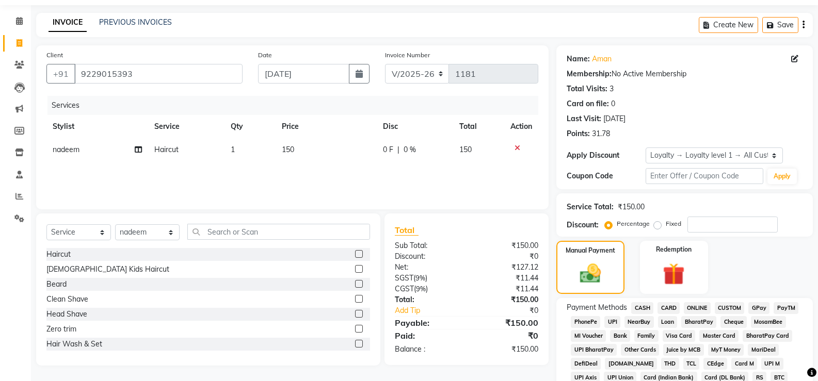
click at [641, 305] on span "CASH" at bounding box center [642, 308] width 22 height 12
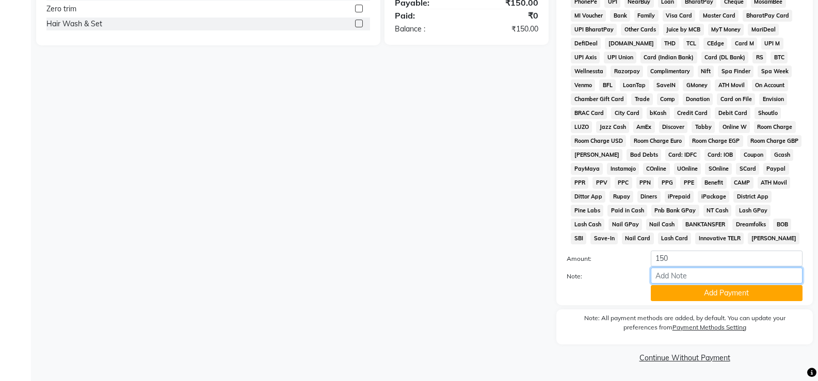
click at [677, 278] on input "Note:" at bounding box center [727, 276] width 152 height 16
type input "50 PENDING"
click at [693, 286] on button "Add Payment" at bounding box center [727, 293] width 152 height 16
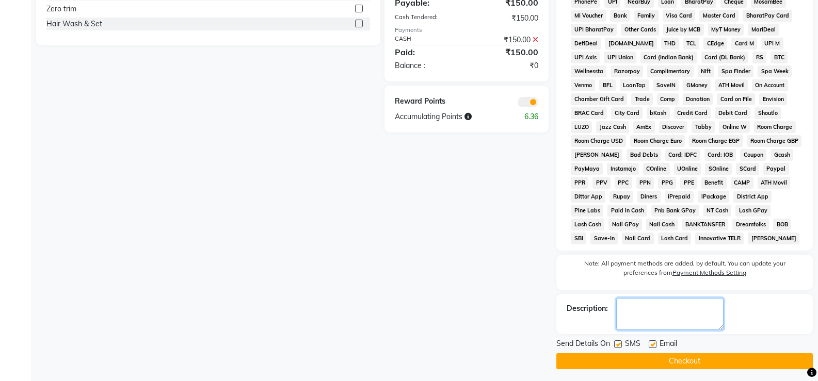
click at [659, 327] on textarea at bounding box center [669, 314] width 107 height 32
type textarea "50"
click at [660, 360] on button "Checkout" at bounding box center [684, 361] width 256 height 16
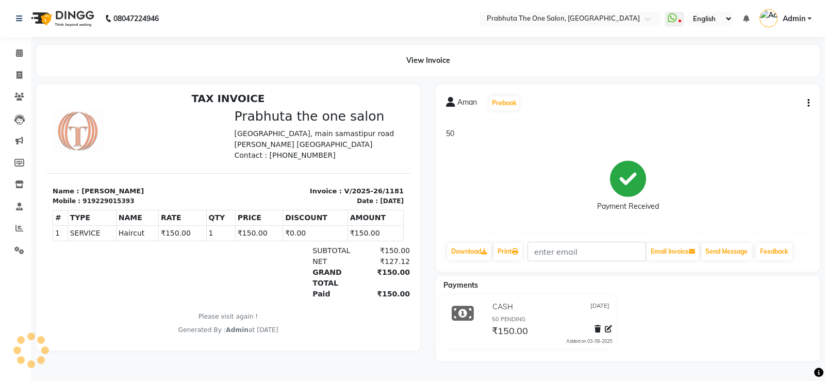
scroll to position [8, 0]
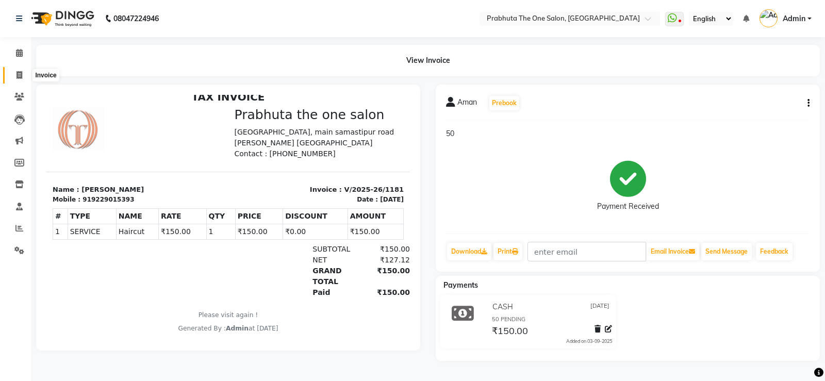
click at [22, 77] on icon at bounding box center [20, 75] width 6 height 8
select select "service"
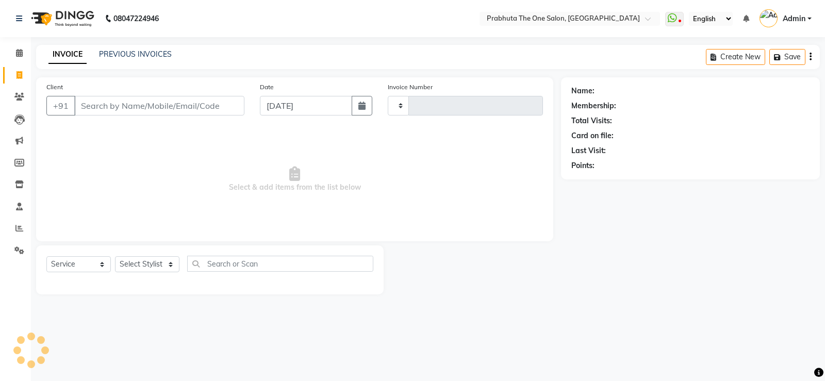
type input "1182"
click at [96, 104] on input "Client" at bounding box center [159, 106] width 170 height 20
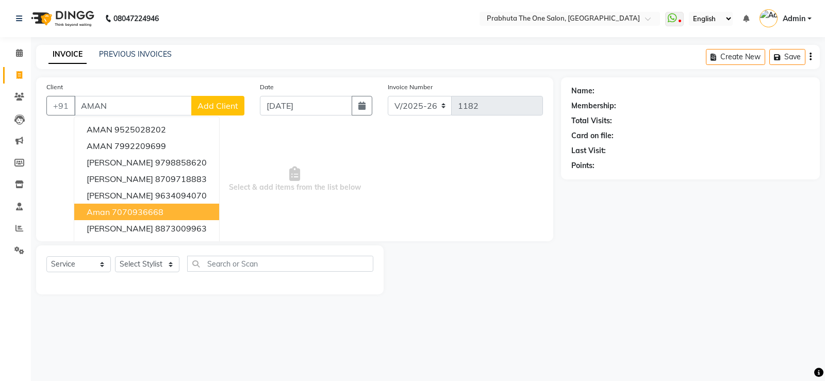
click at [142, 212] on ngb-highlight "7070936668" at bounding box center [138, 212] width 52 height 10
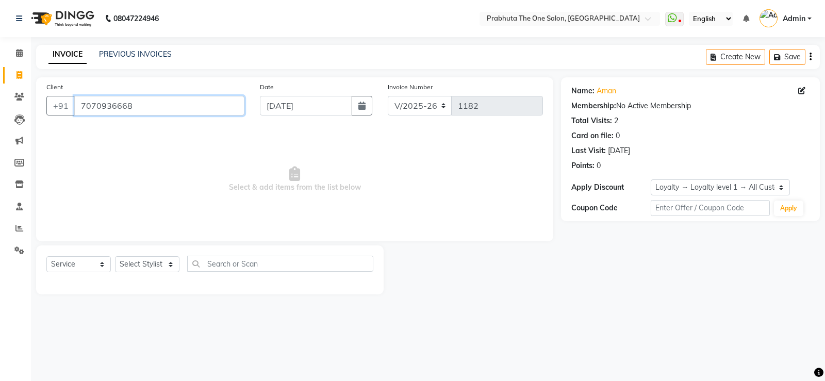
click at [147, 115] on input "7070936668" at bounding box center [159, 106] width 170 height 20
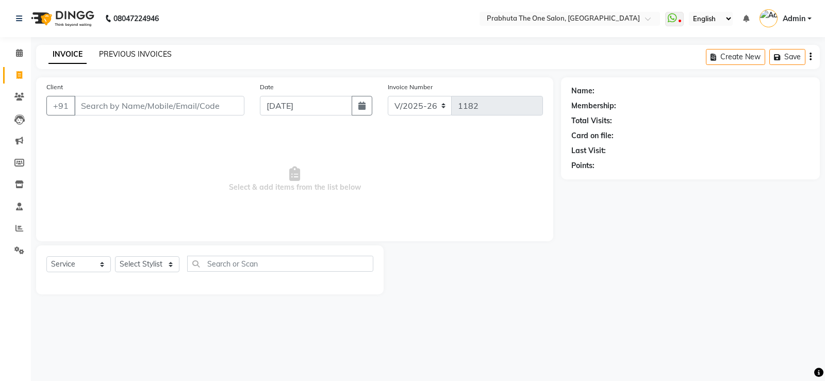
click at [145, 54] on link "PREVIOUS INVOICES" at bounding box center [135, 54] width 73 height 9
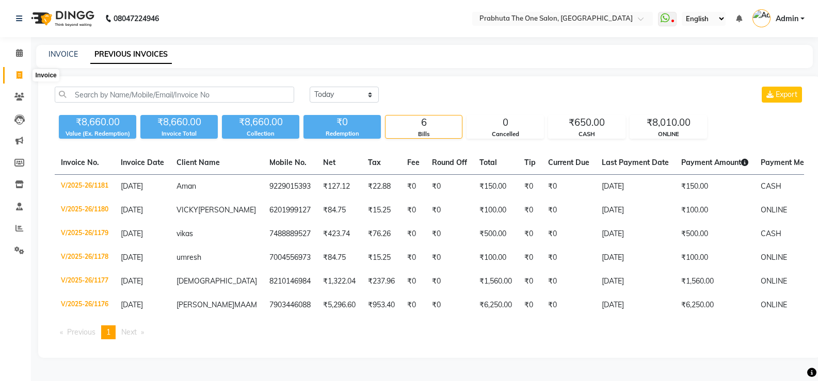
click at [24, 75] on span at bounding box center [19, 76] width 18 height 12
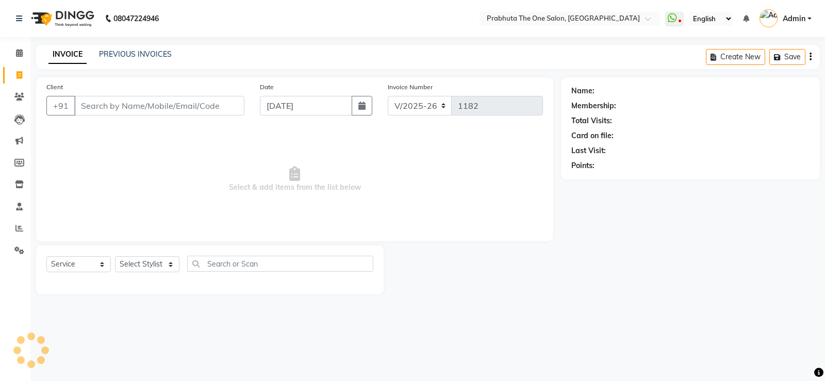
click at [90, 103] on input "Client" at bounding box center [159, 106] width 170 height 20
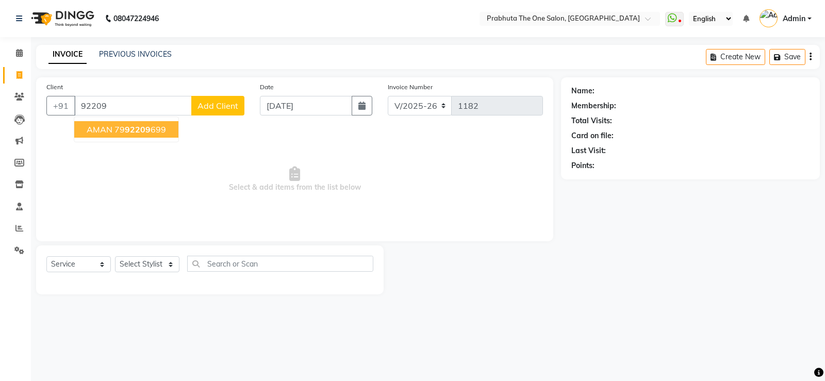
click at [90, 128] on span "AMAN" at bounding box center [100, 129] width 26 height 10
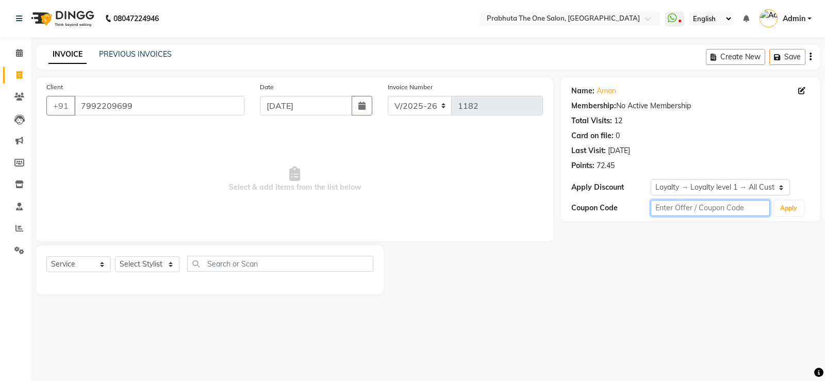
click at [743, 204] on input "text" at bounding box center [710, 208] width 119 height 16
click at [695, 212] on input "50" at bounding box center [710, 208] width 119 height 16
click at [23, 55] on icon at bounding box center [19, 53] width 7 height 8
